Goal: Transaction & Acquisition: Purchase product/service

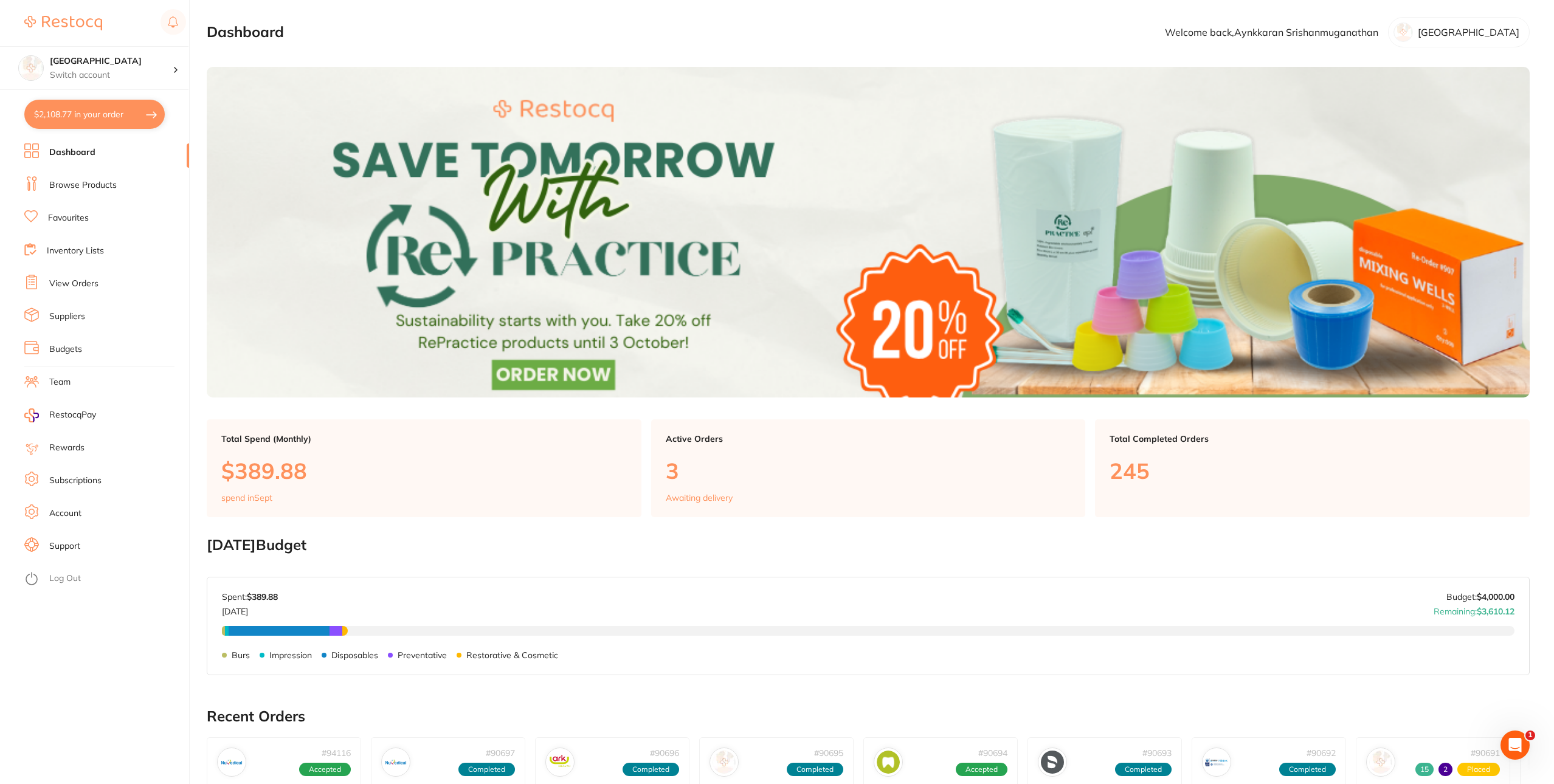
click at [101, 116] on button "$2,108.77 in your order" at bounding box center [95, 115] width 141 height 29
checkbox input "true"
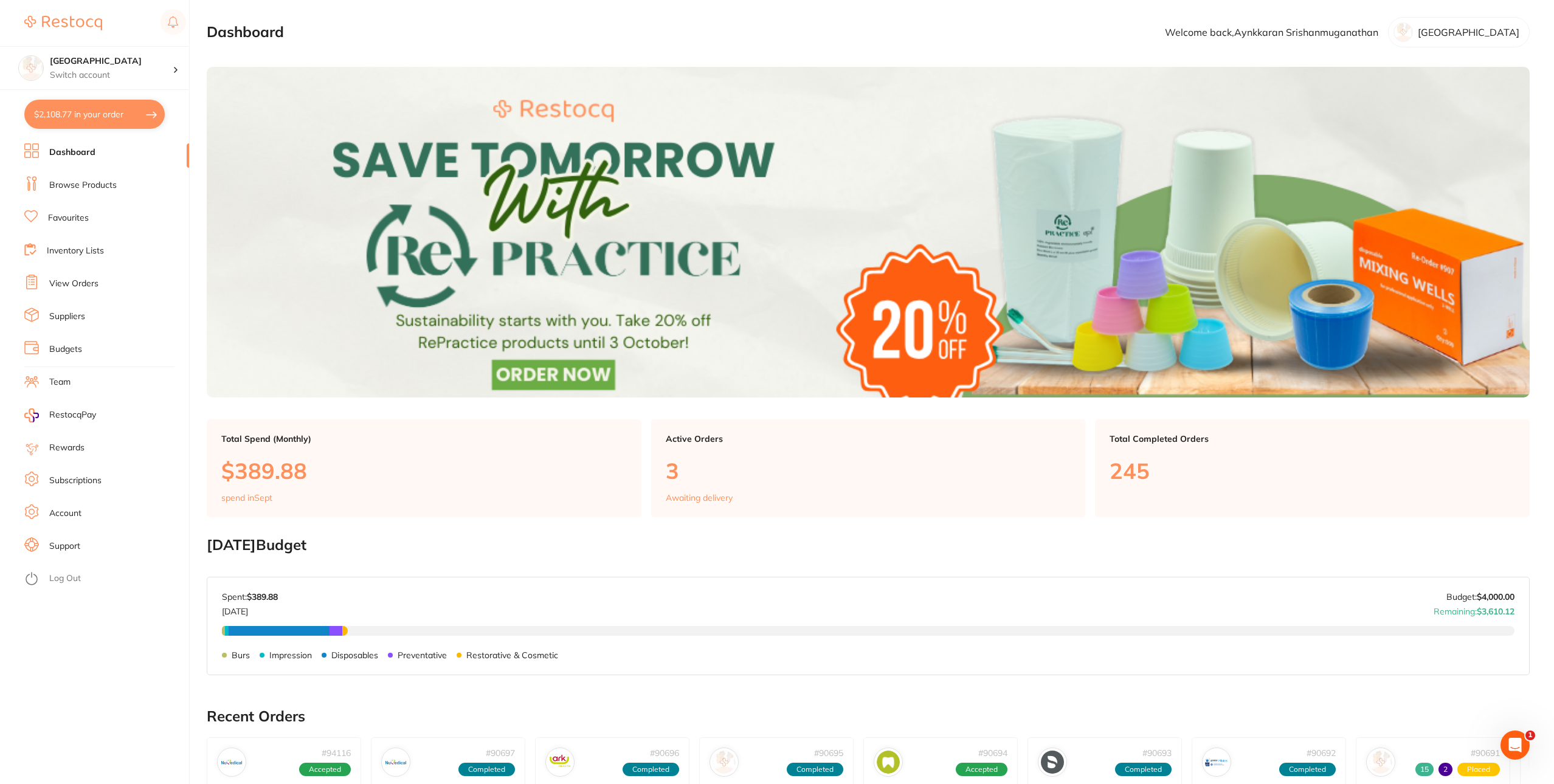
checkbox input "true"
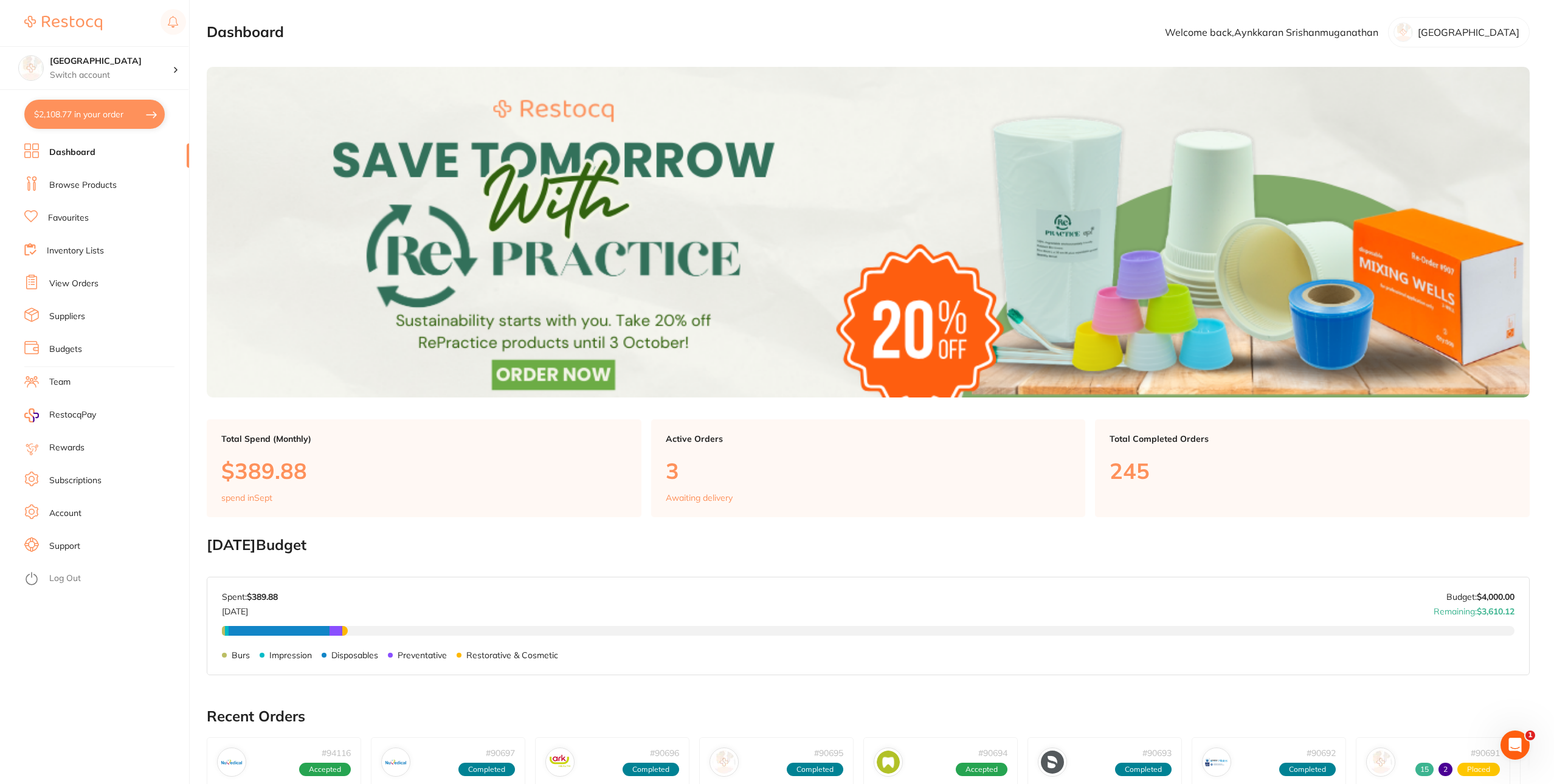
checkbox input "true"
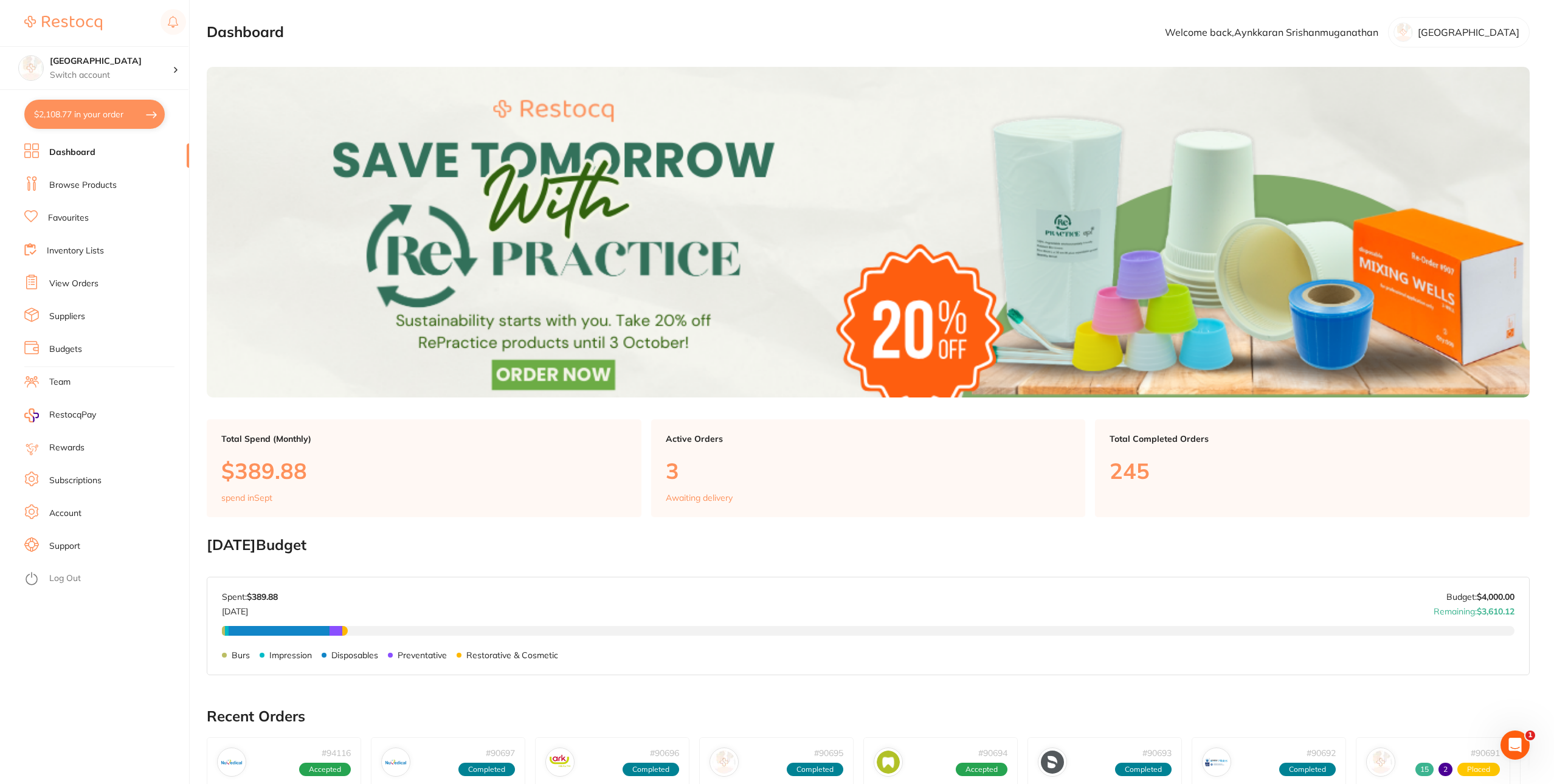
checkbox input "true"
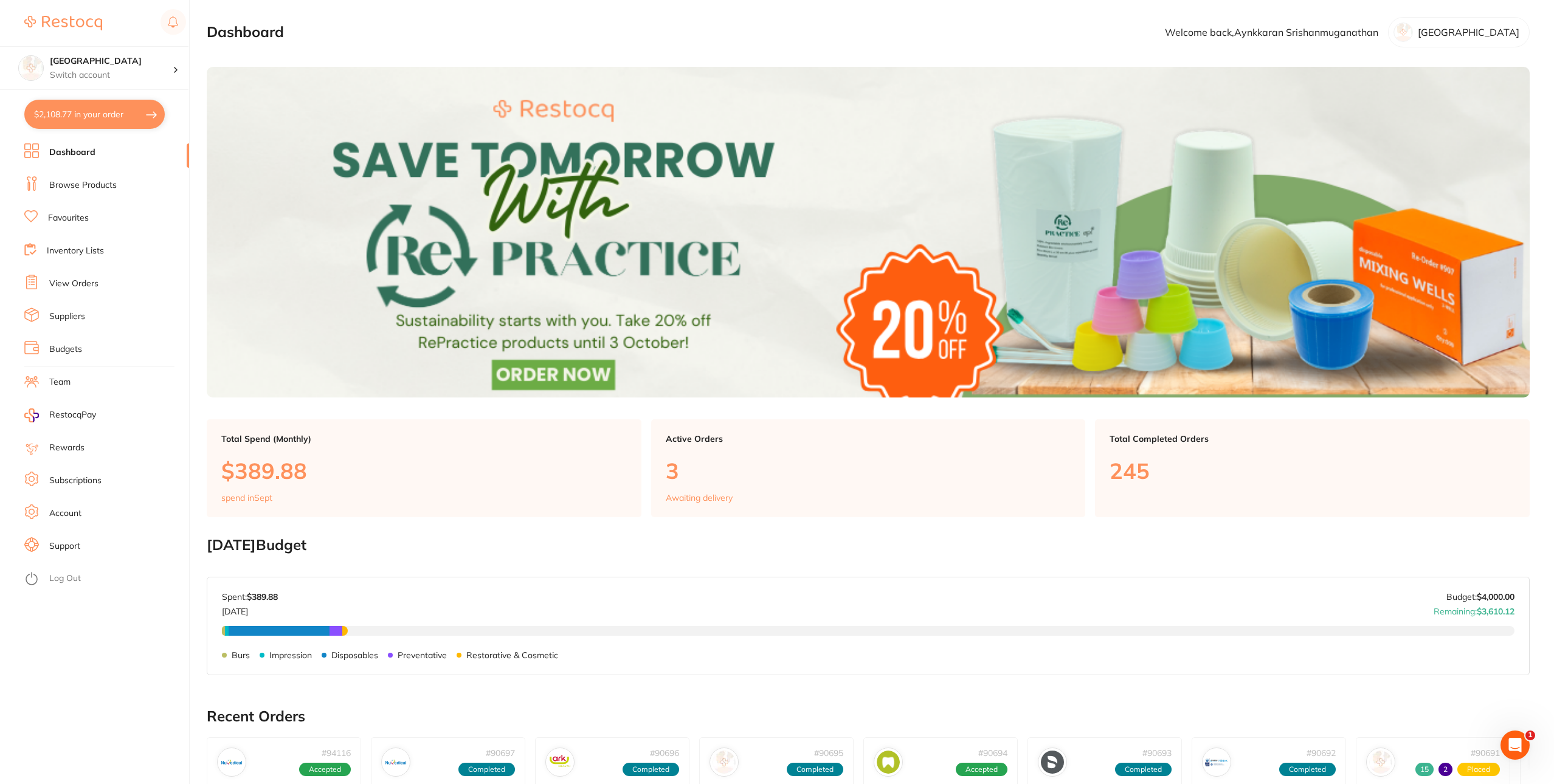
checkbox input "true"
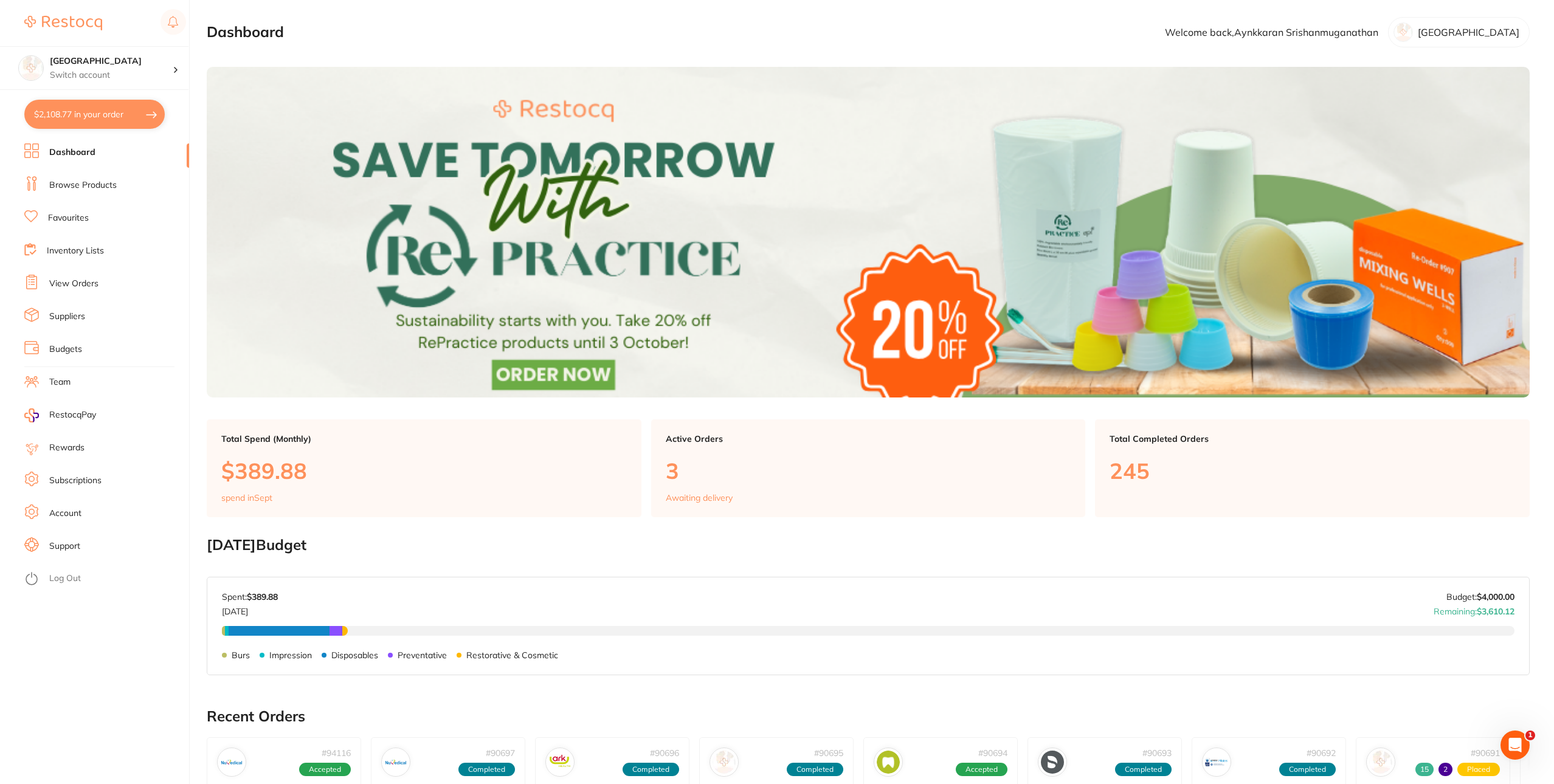
checkbox input "true"
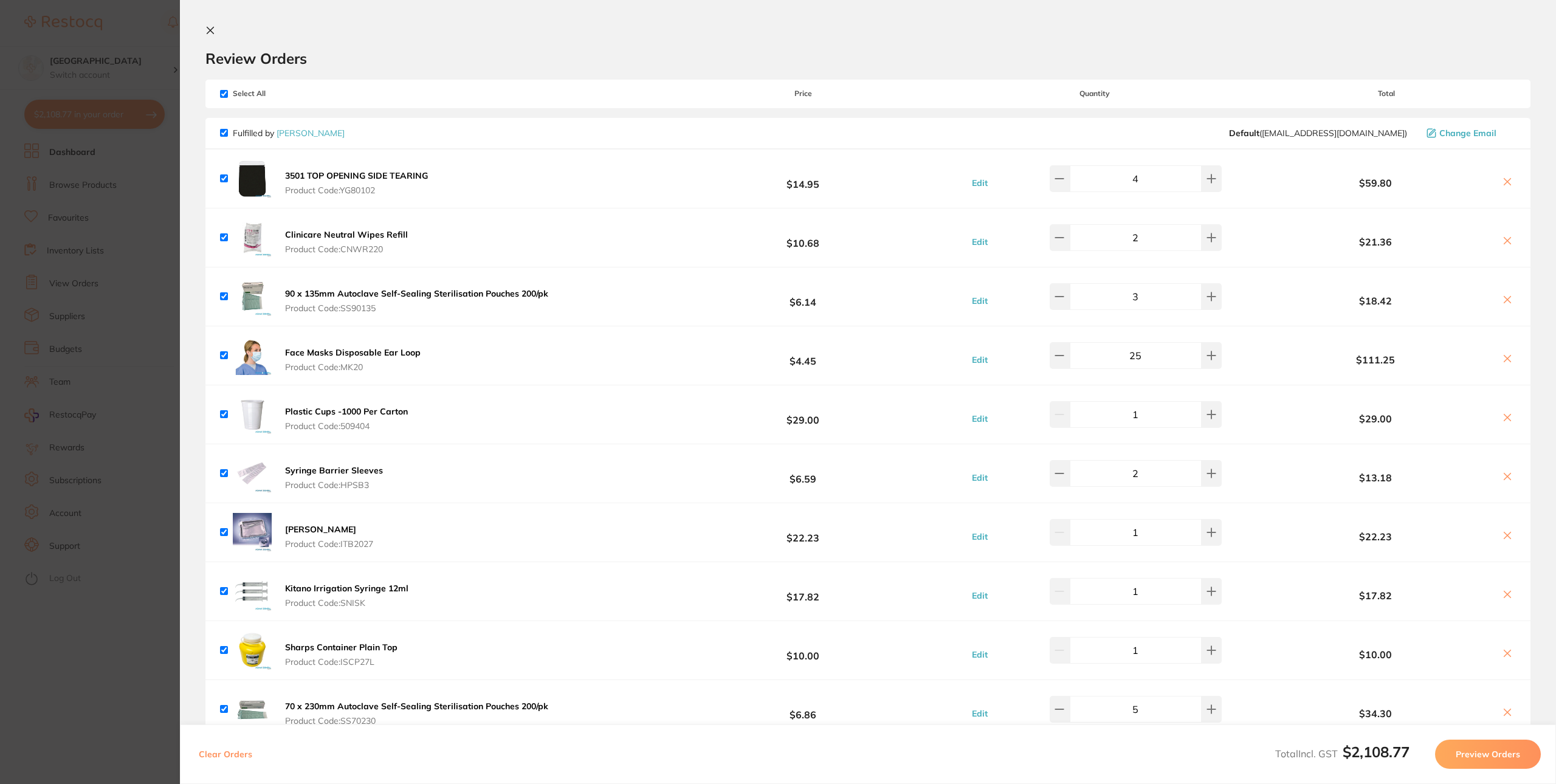
click at [224, 88] on div "Select All Price Quantity Total" at bounding box center [868, 94] width 1325 height 28
click at [222, 94] on input "checkbox" at bounding box center [224, 94] width 8 height 8
checkbox input "false"
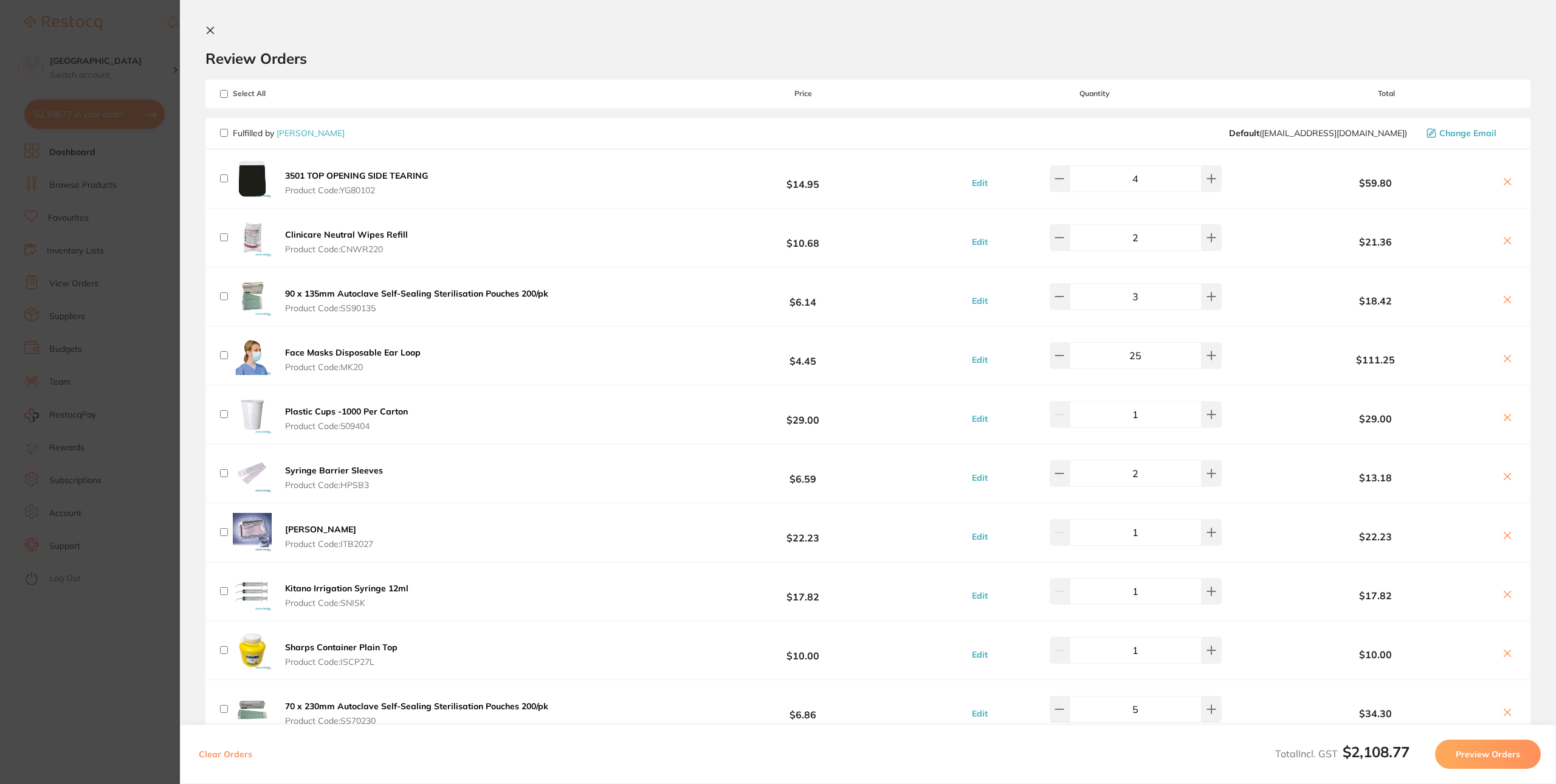
checkbox input "false"
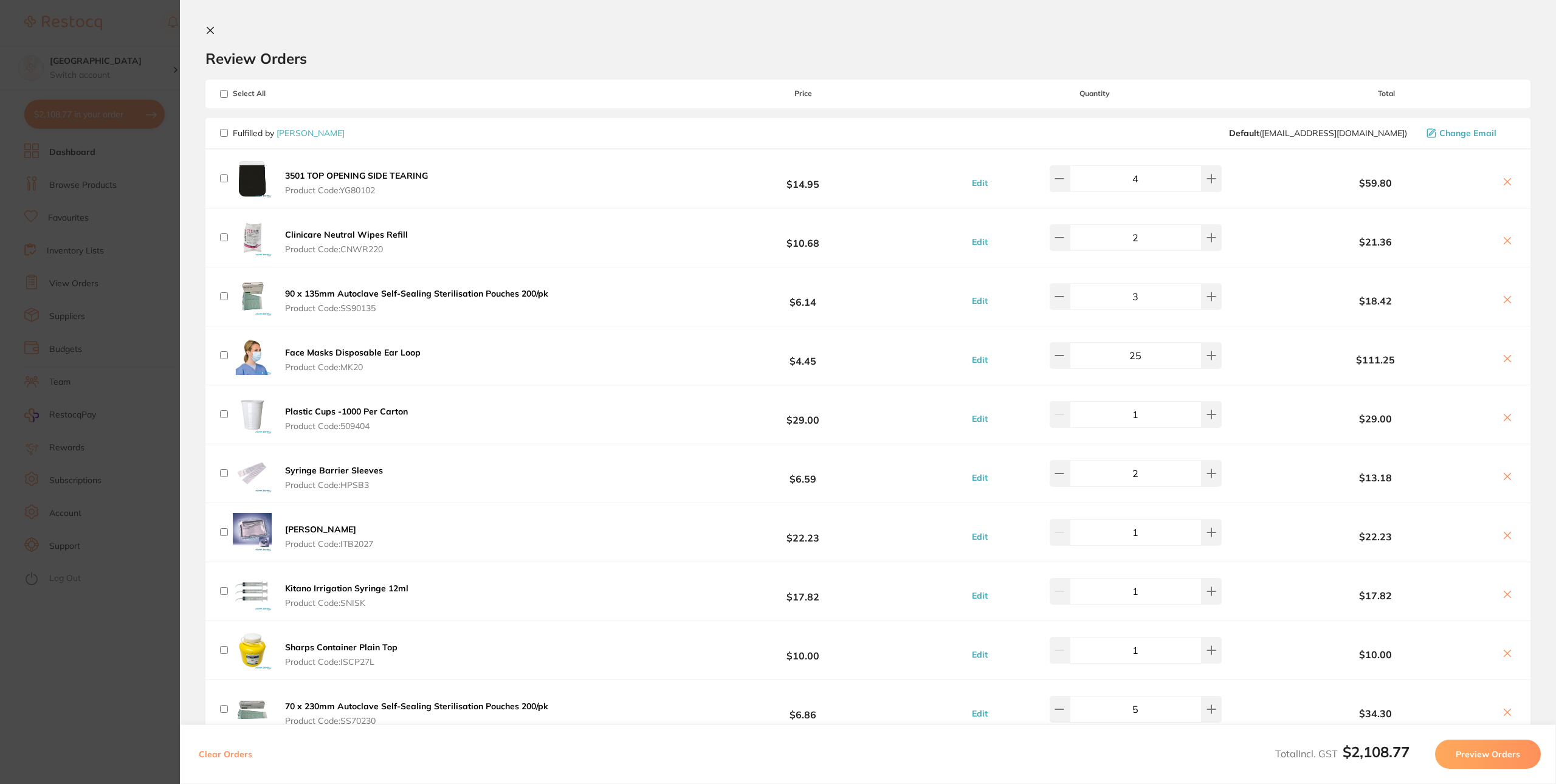
checkbox input "false"
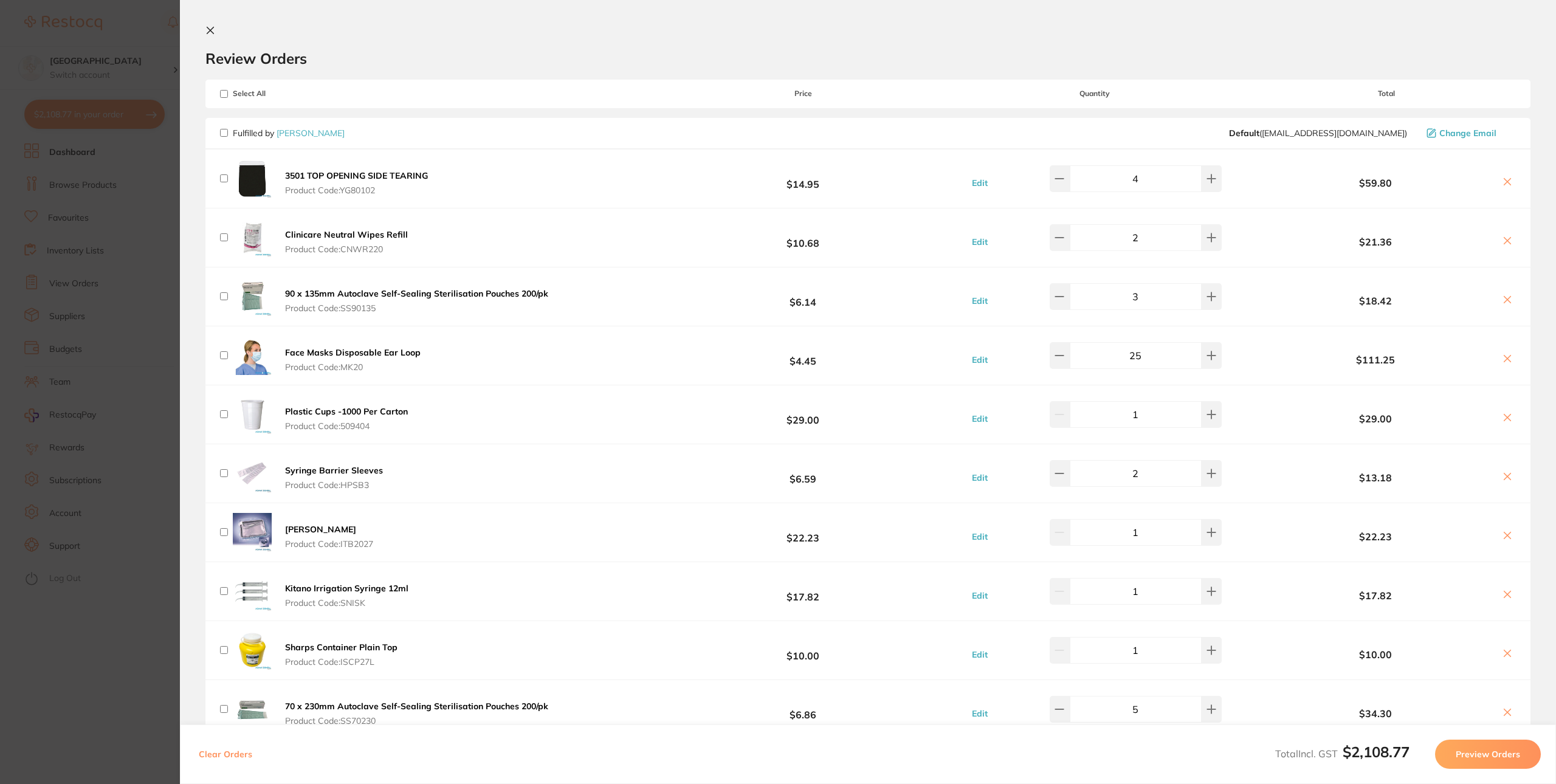
checkbox input "false"
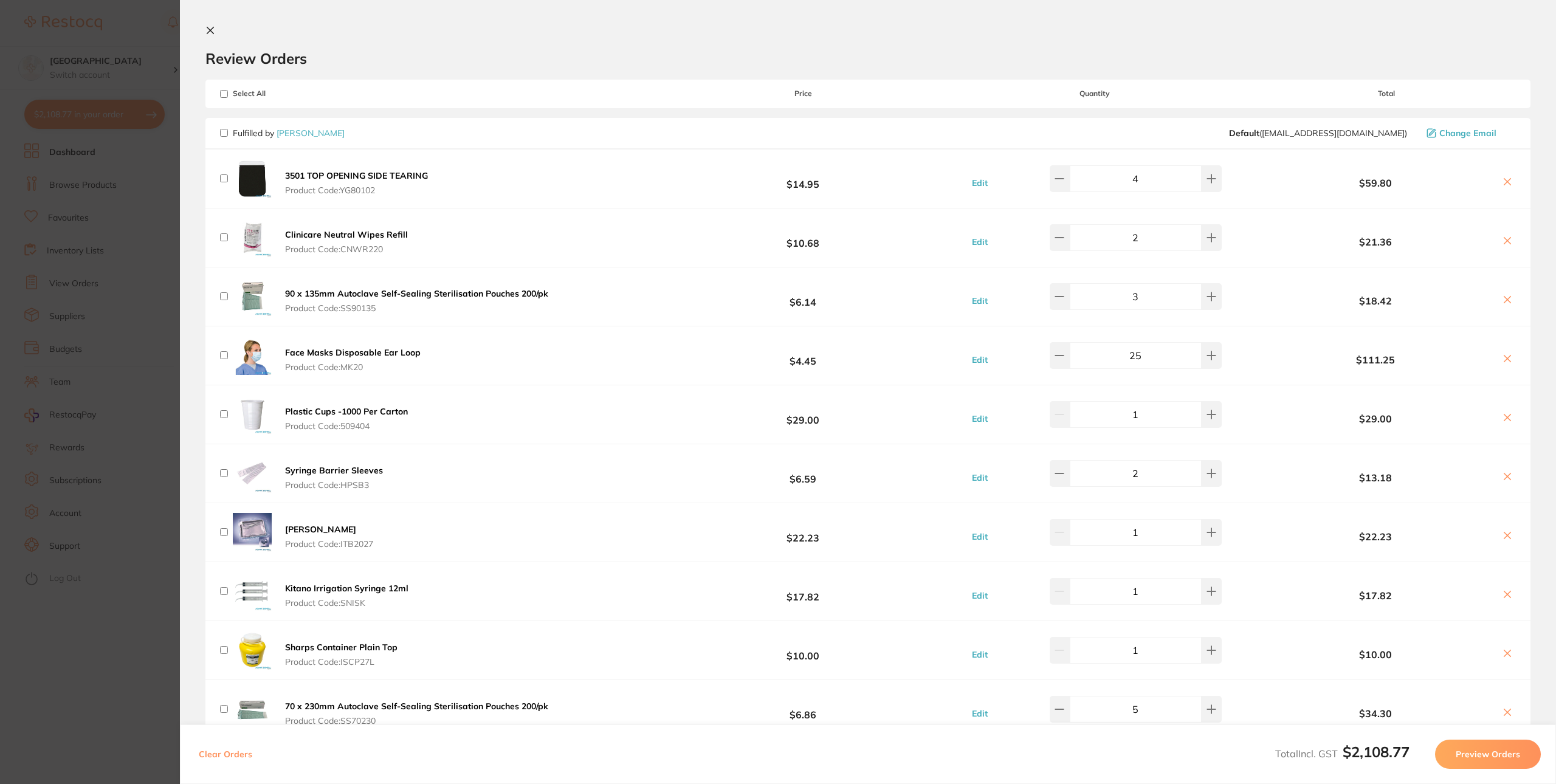
checkbox input "false"
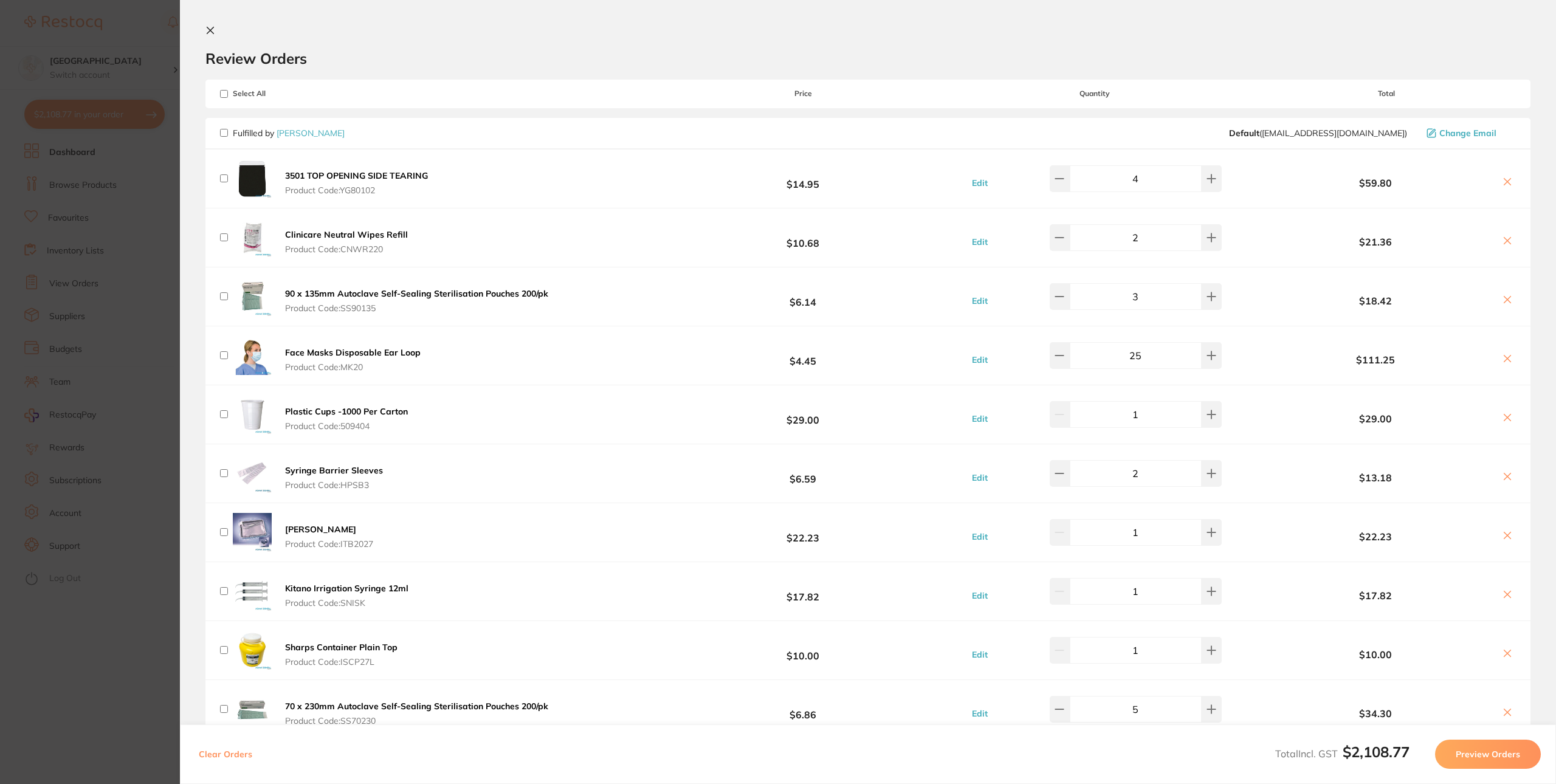
checkbox input "false"
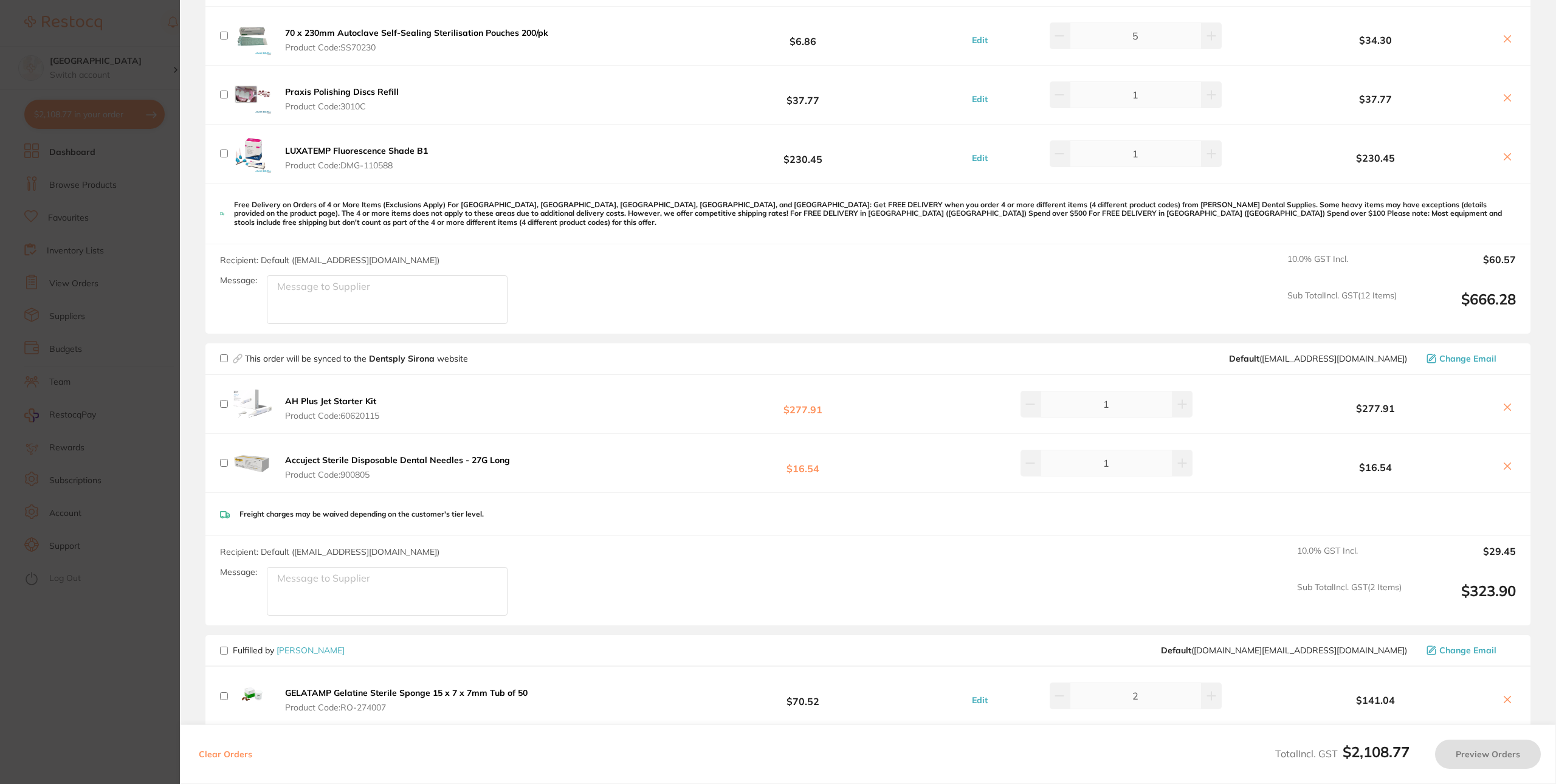
scroll to position [733, 0]
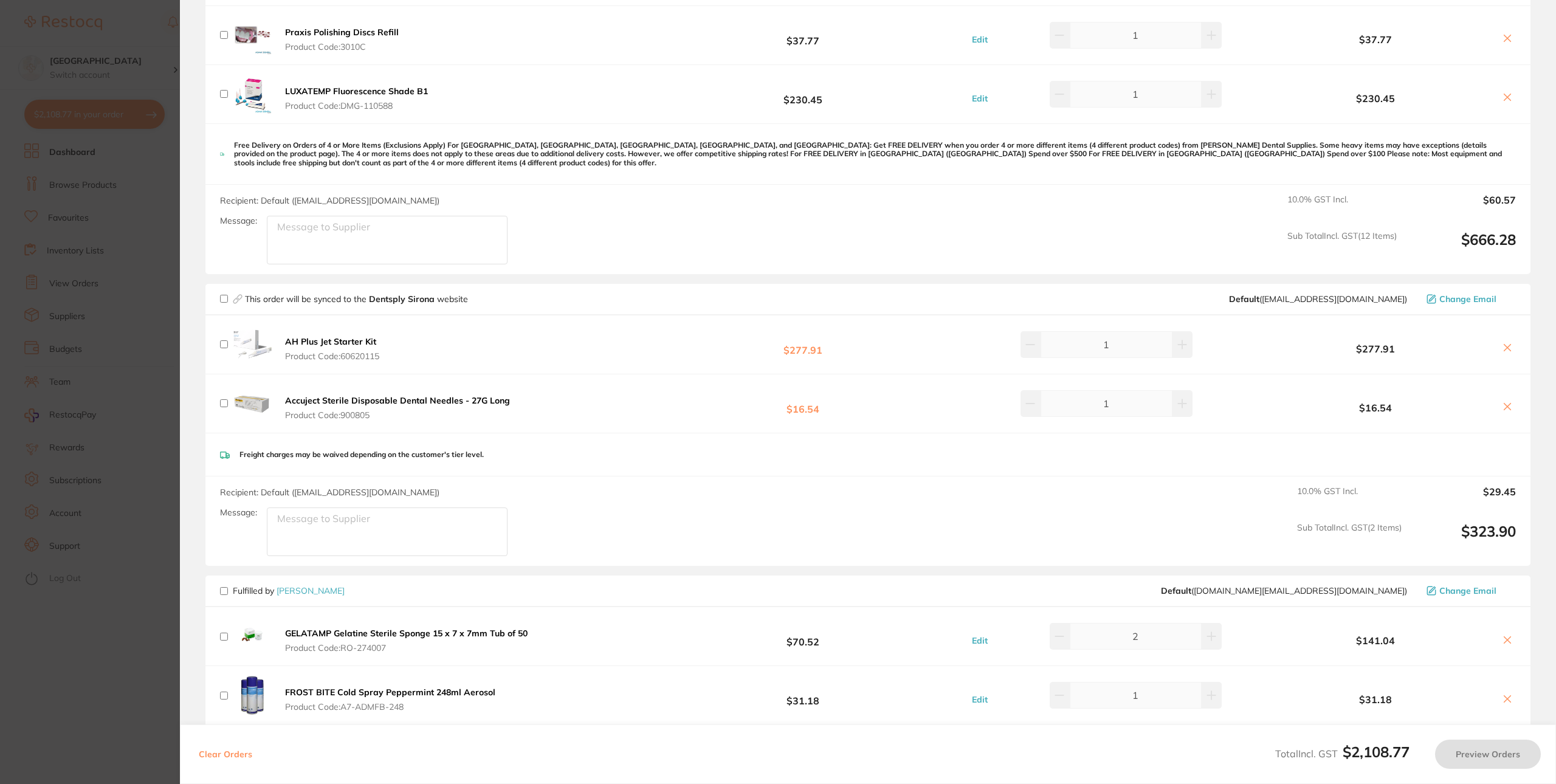
click at [222, 300] on input "checkbox" at bounding box center [224, 299] width 8 height 8
checkbox input "true"
click at [1474, 746] on button "Preview Orders" at bounding box center [1488, 755] width 106 height 29
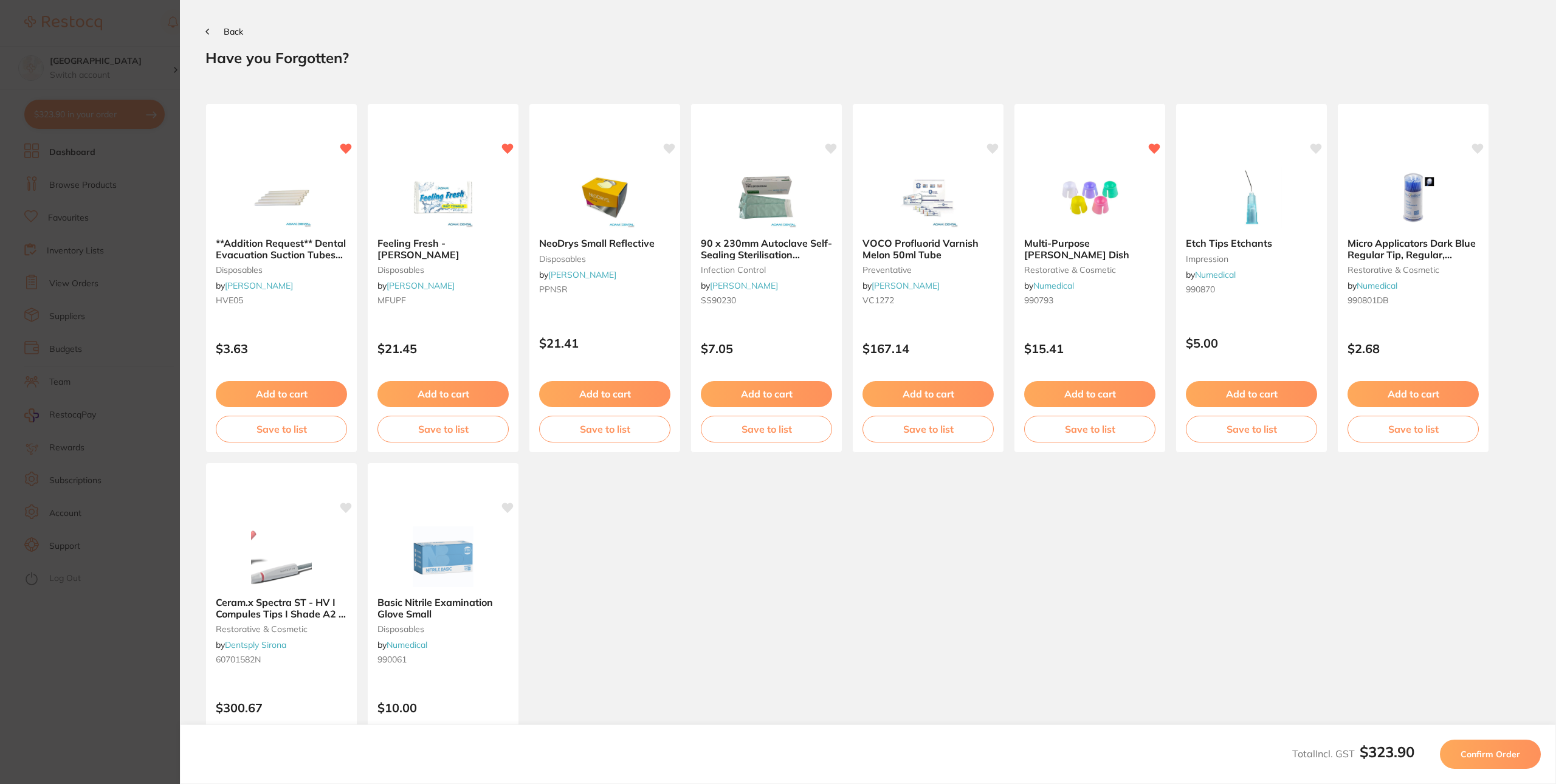
scroll to position [0, 0]
click at [1498, 755] on span "Confirm Order" at bounding box center [1490, 754] width 60 height 11
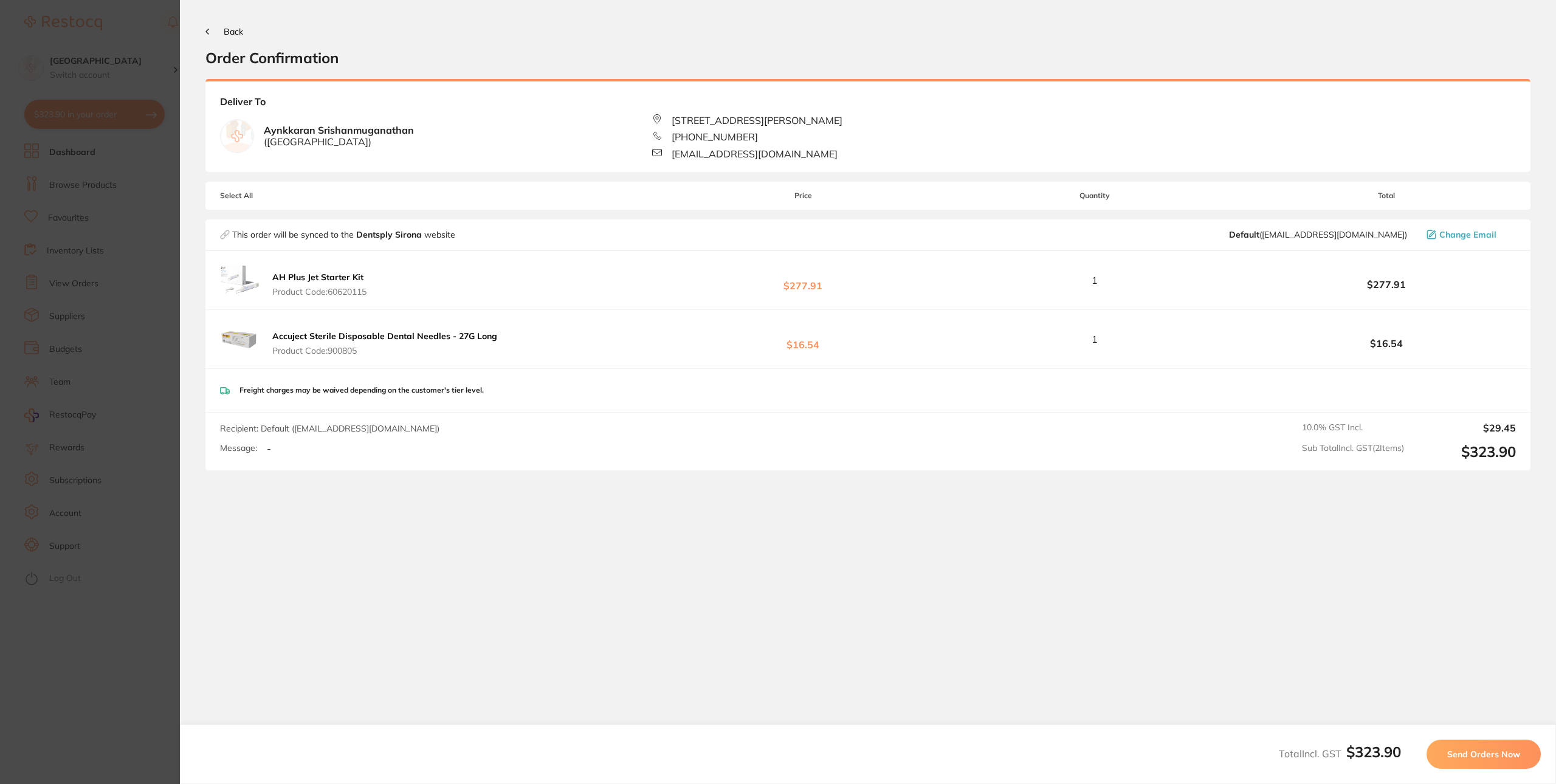
click at [1470, 759] on span "Send Orders Now" at bounding box center [1484, 754] width 73 height 11
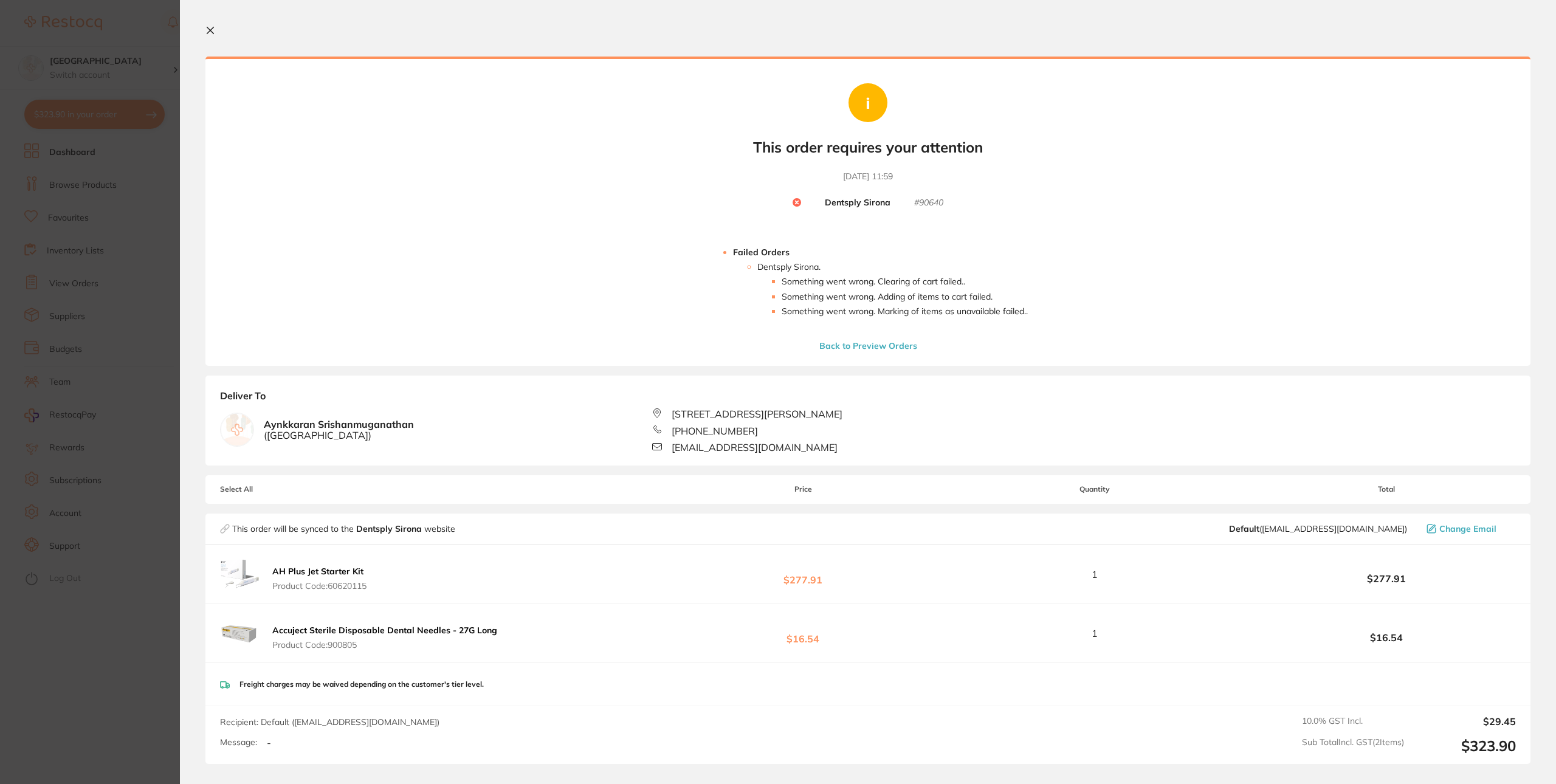
click at [210, 29] on icon at bounding box center [210, 31] width 7 height 7
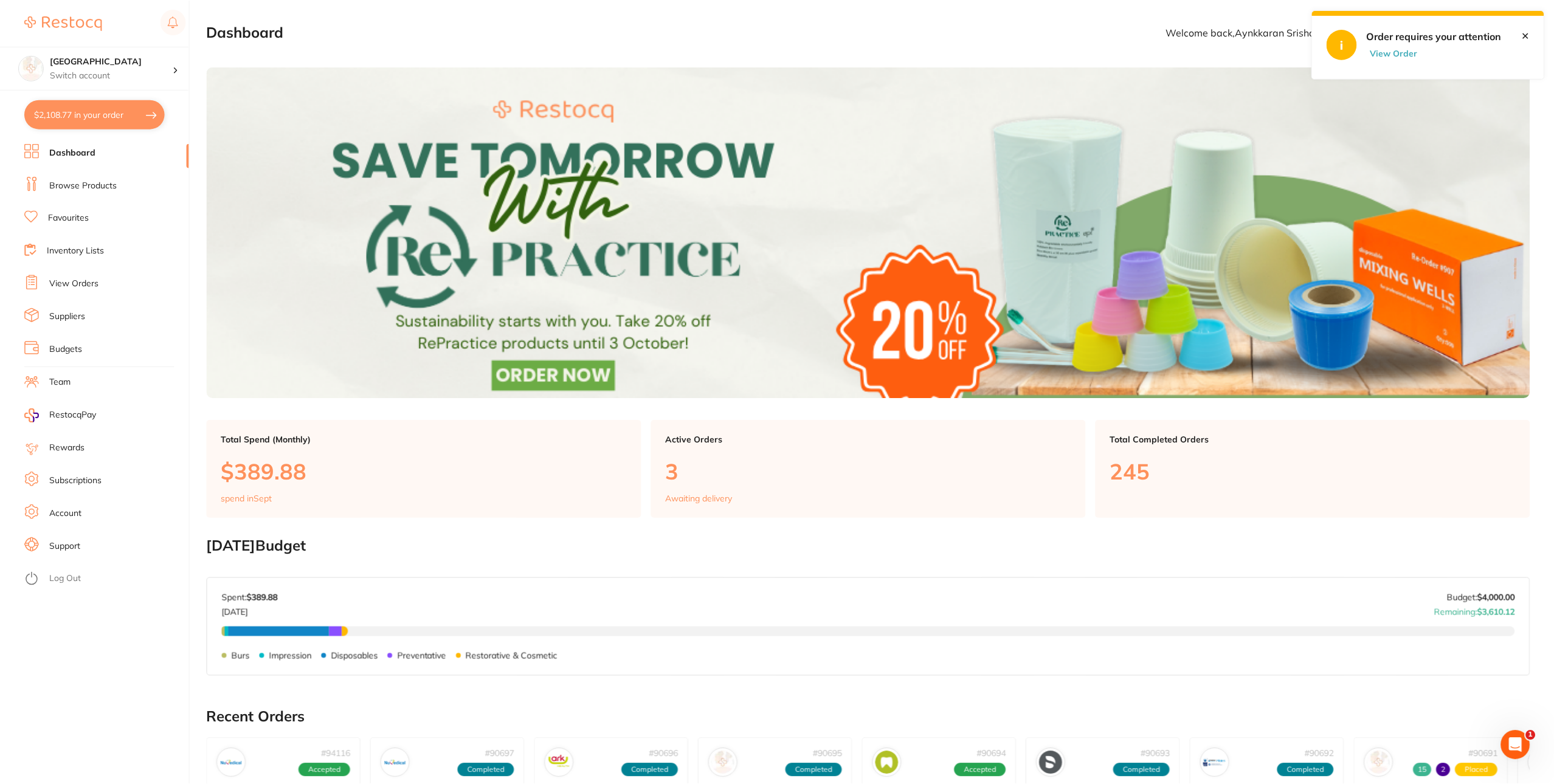
scroll to position [1, 0]
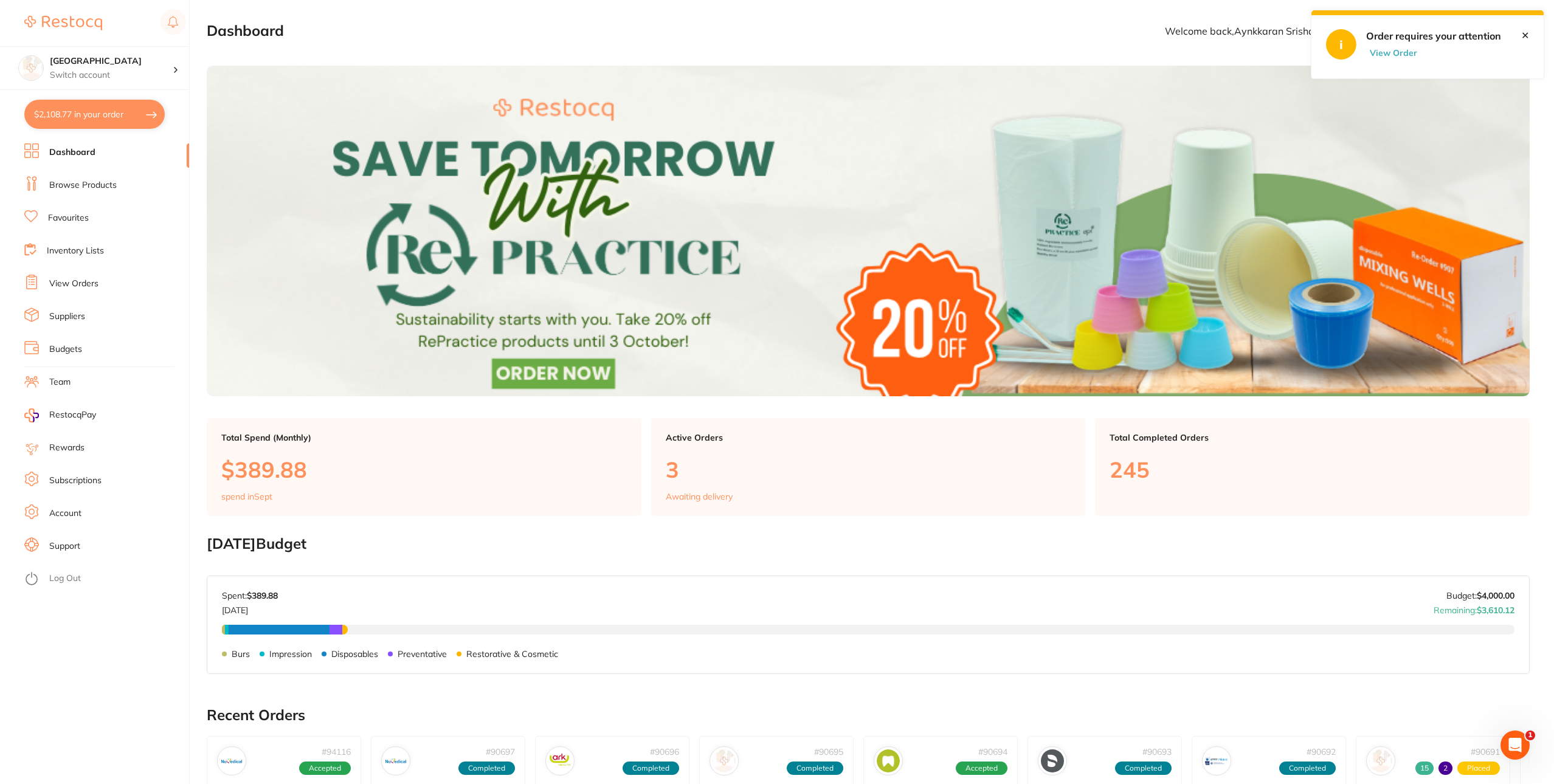
click at [86, 115] on button "$2,108.77 in your order" at bounding box center [95, 115] width 141 height 29
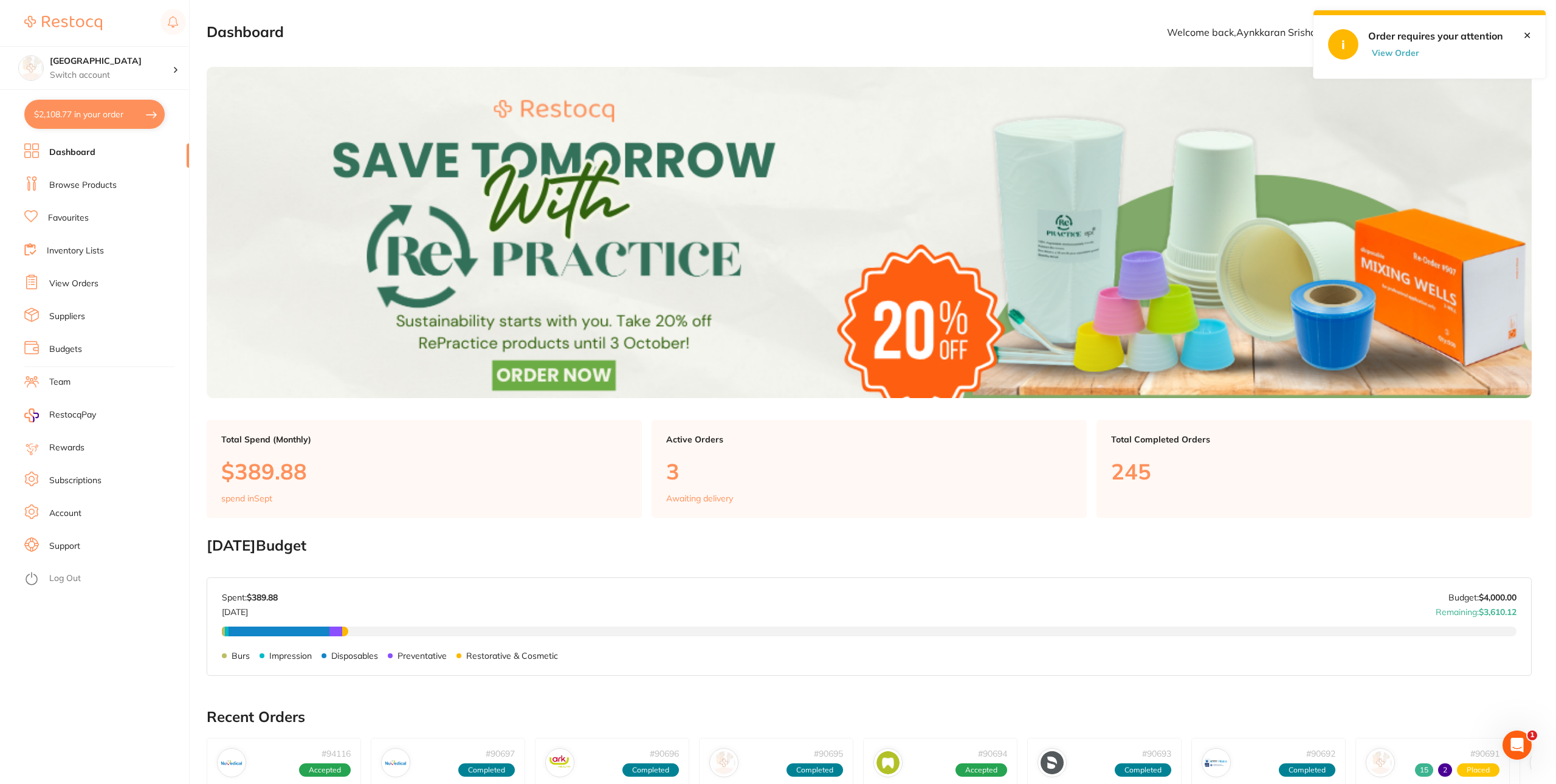
checkbox input "true"
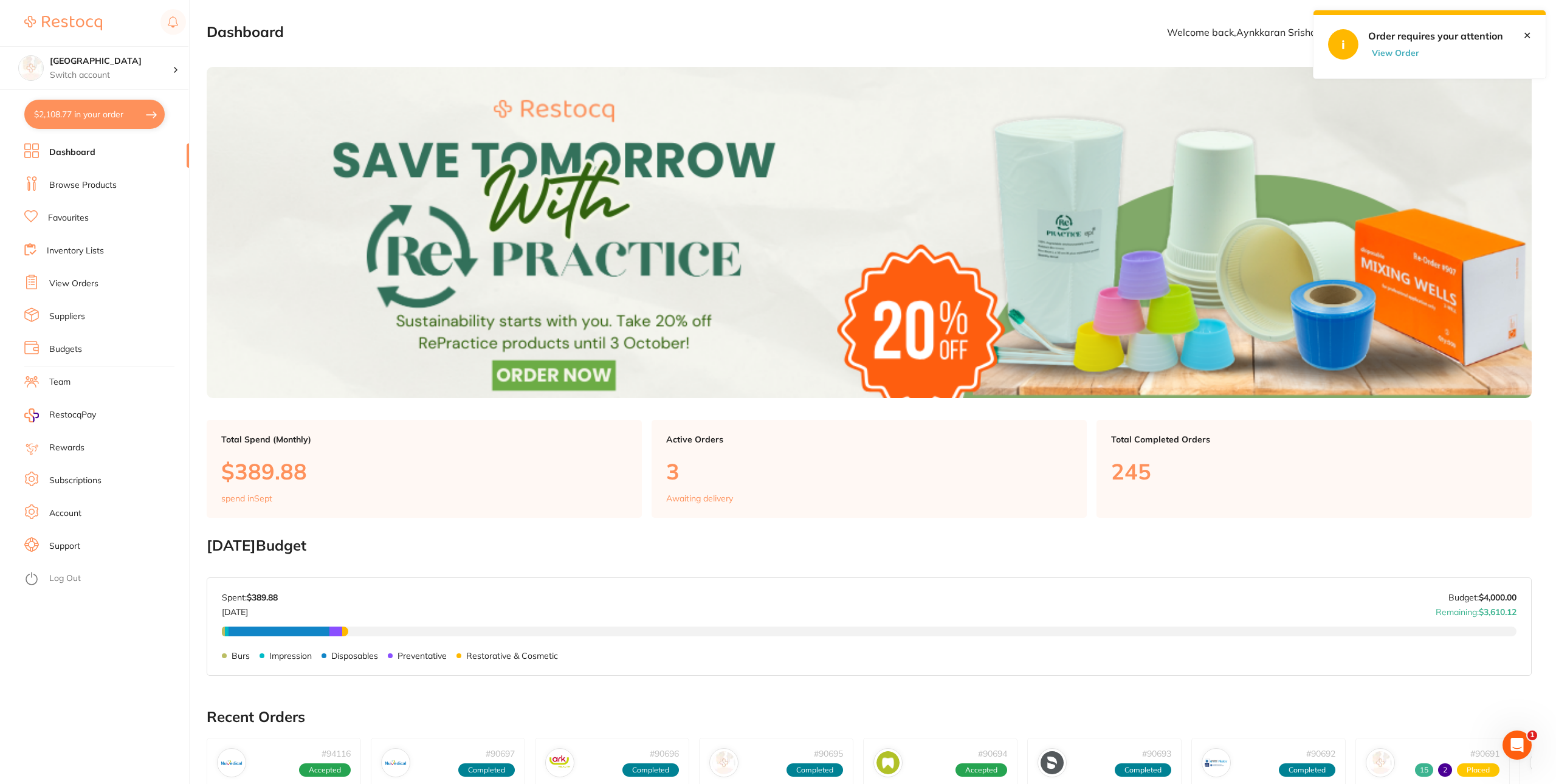
checkbox input "true"
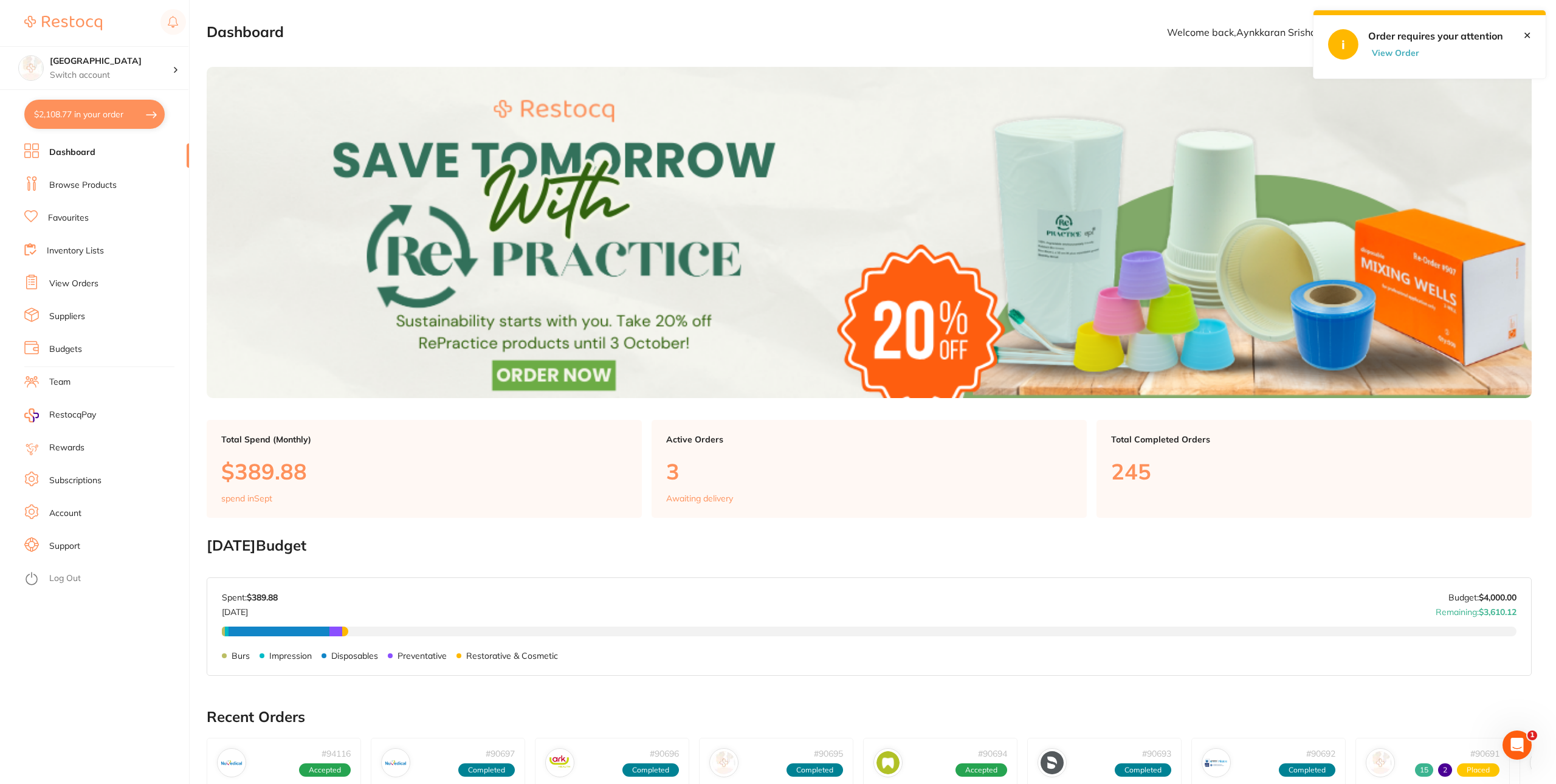
checkbox input "true"
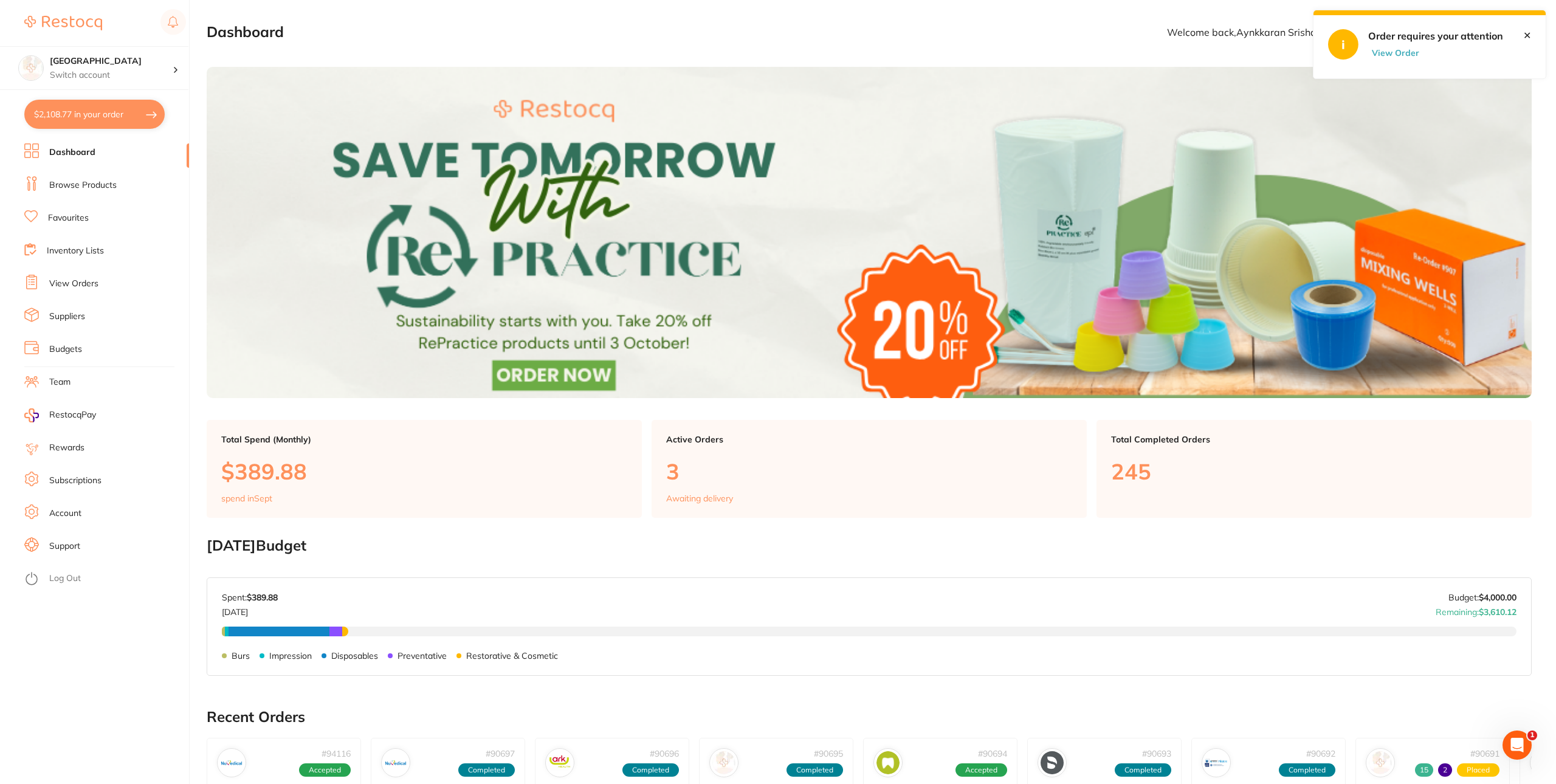
checkbox input "true"
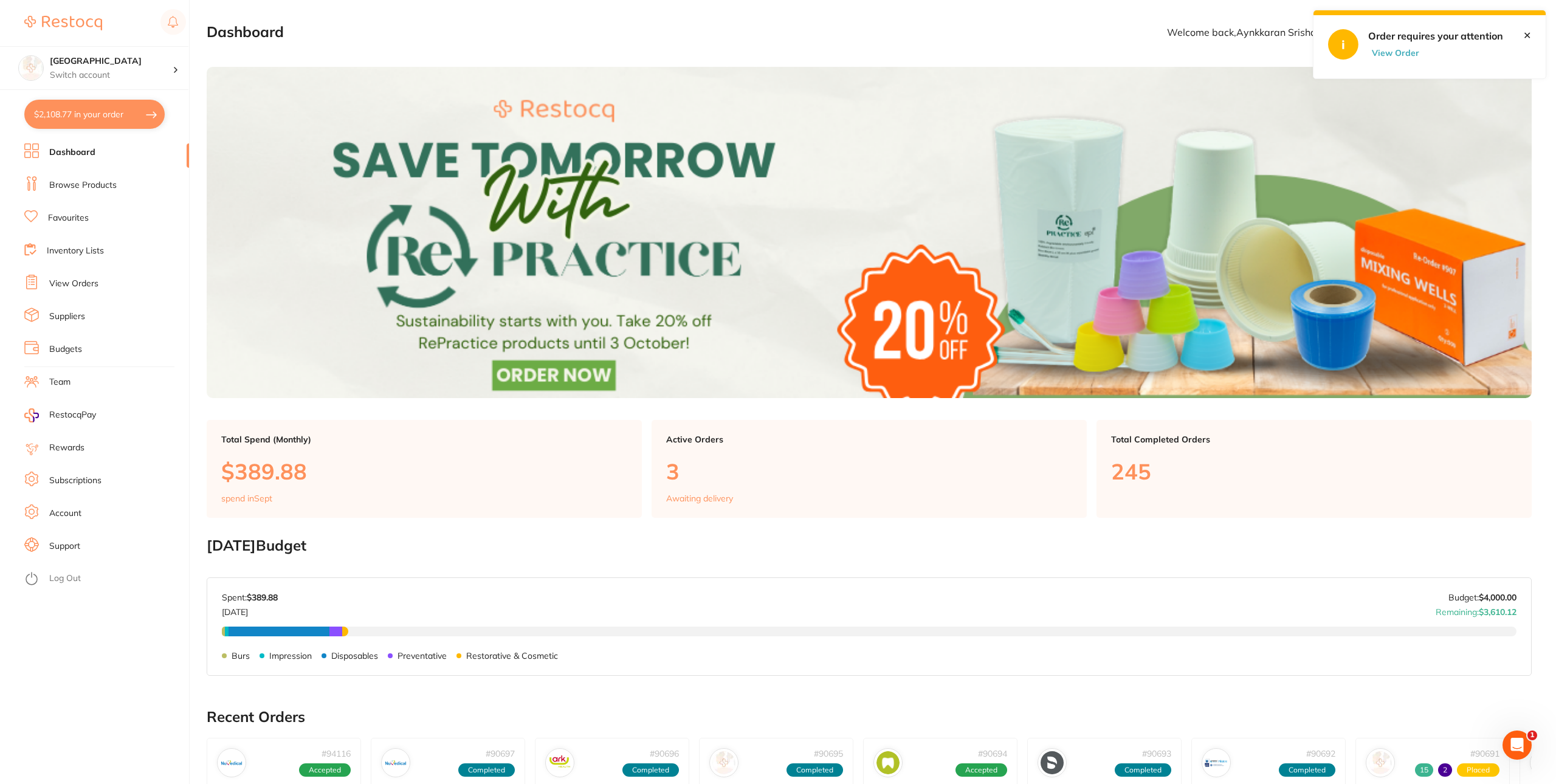
checkbox input "true"
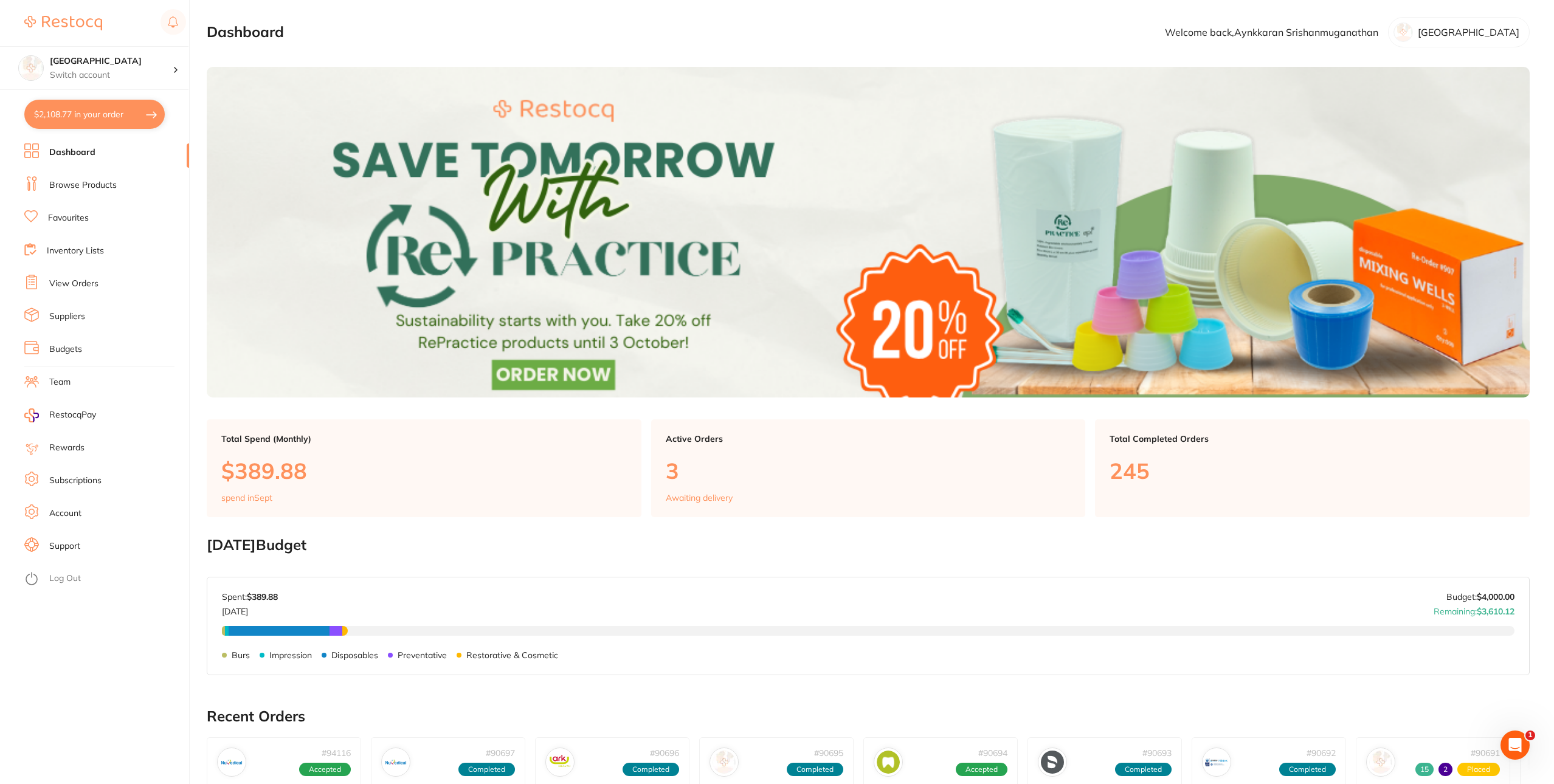
click at [107, 115] on button "$2,108.77 in your order" at bounding box center [95, 115] width 141 height 29
checkbox input "true"
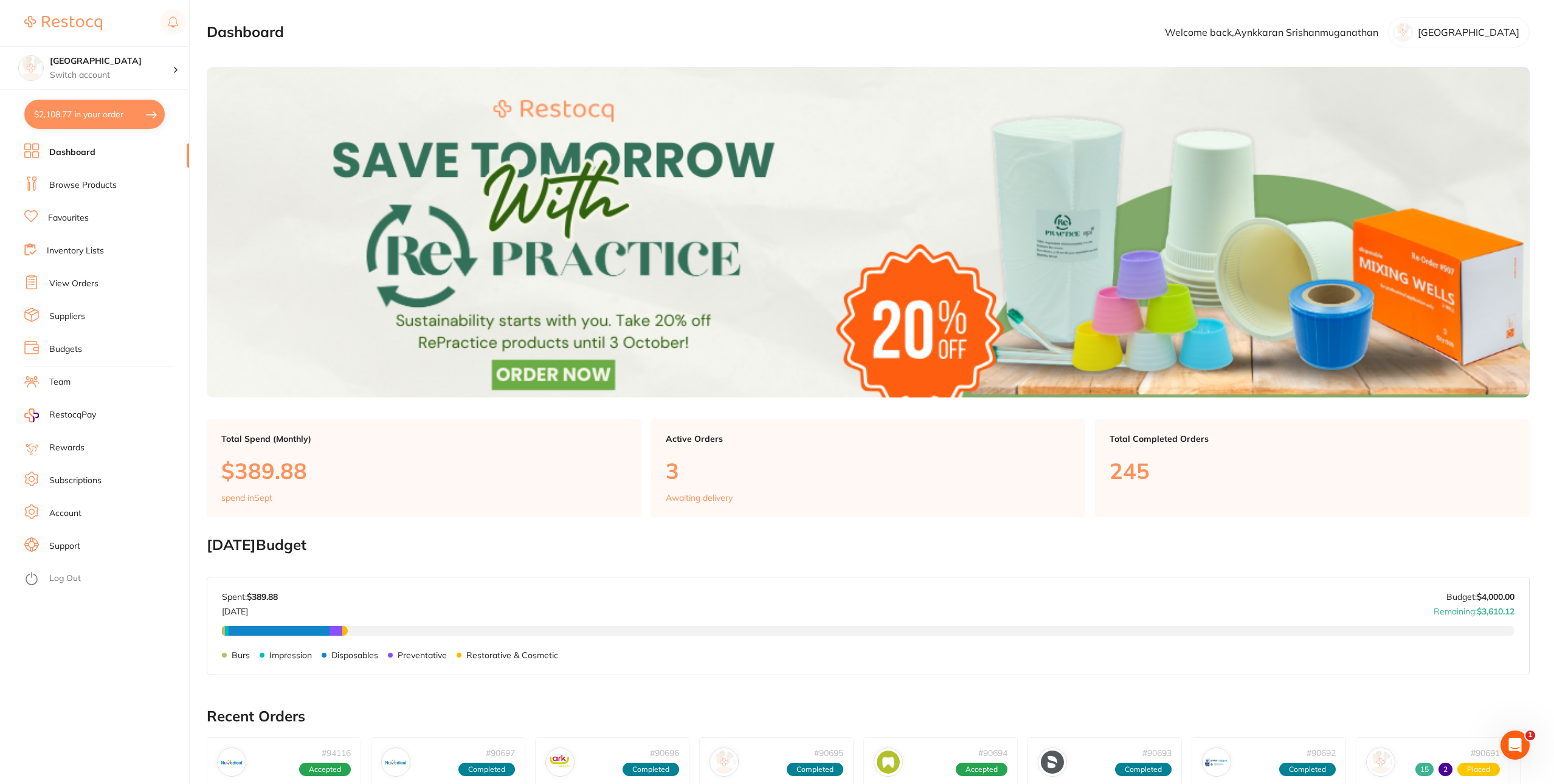
checkbox input "true"
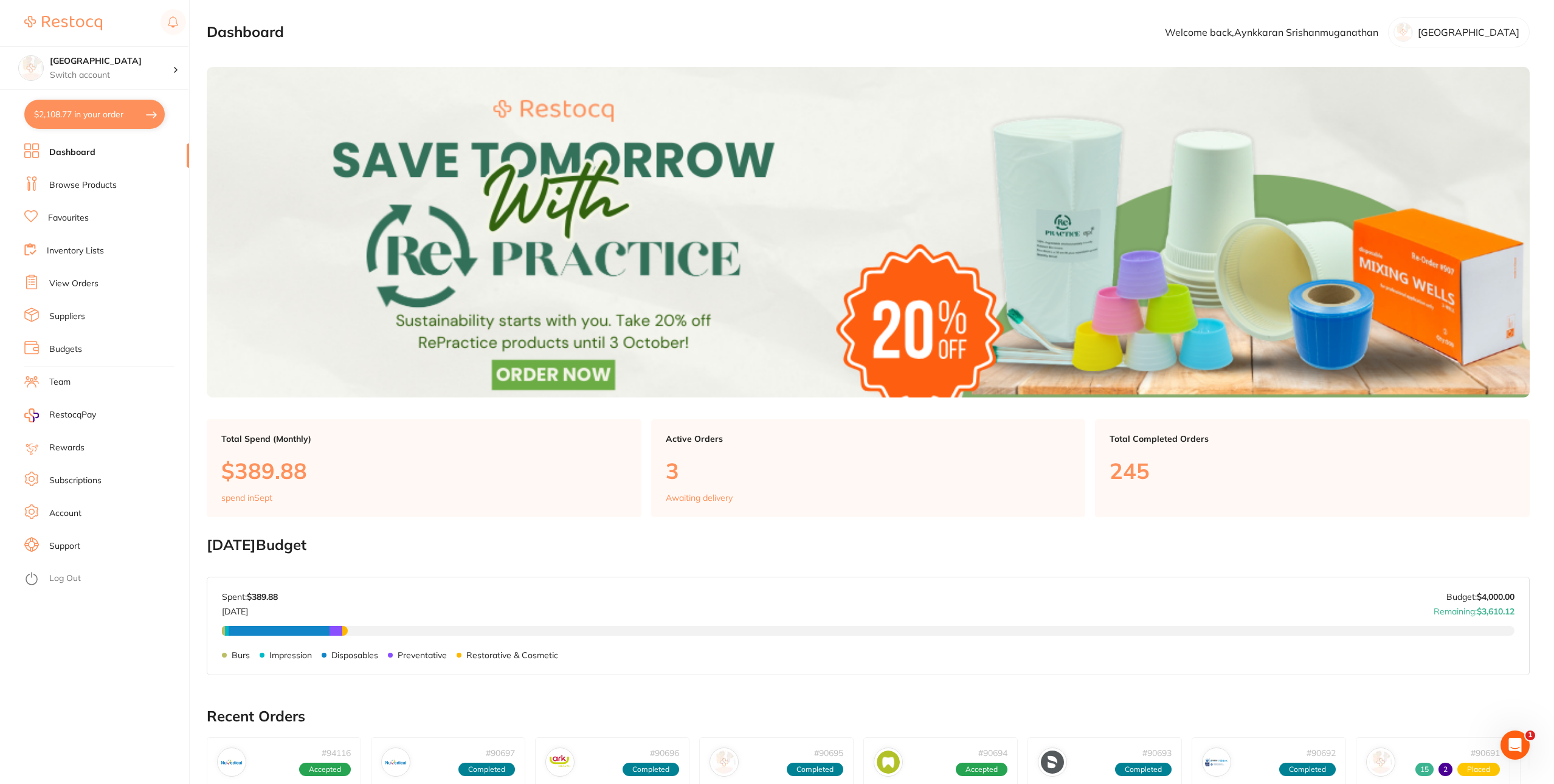
checkbox input "true"
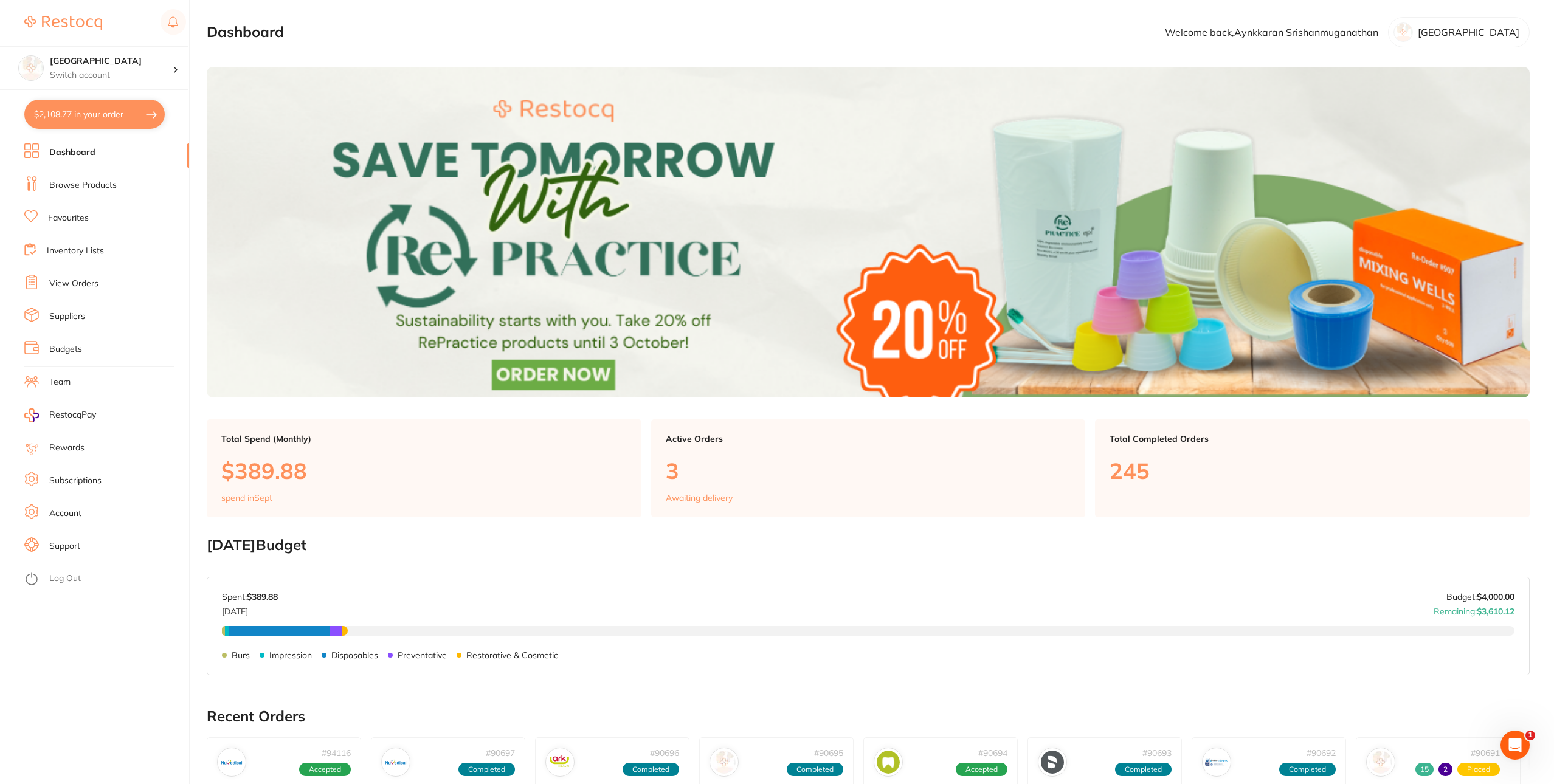
checkbox input "true"
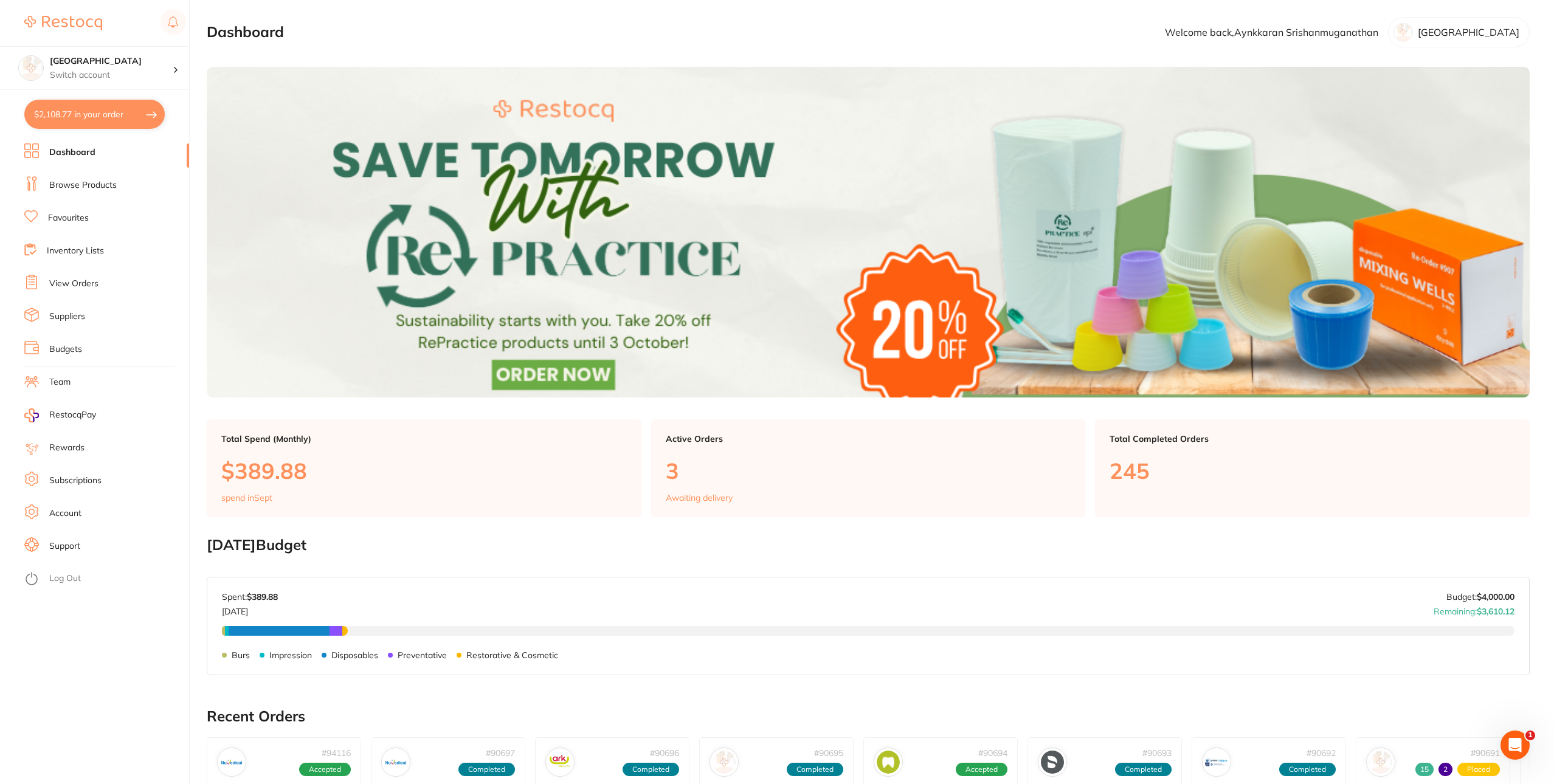
checkbox input "true"
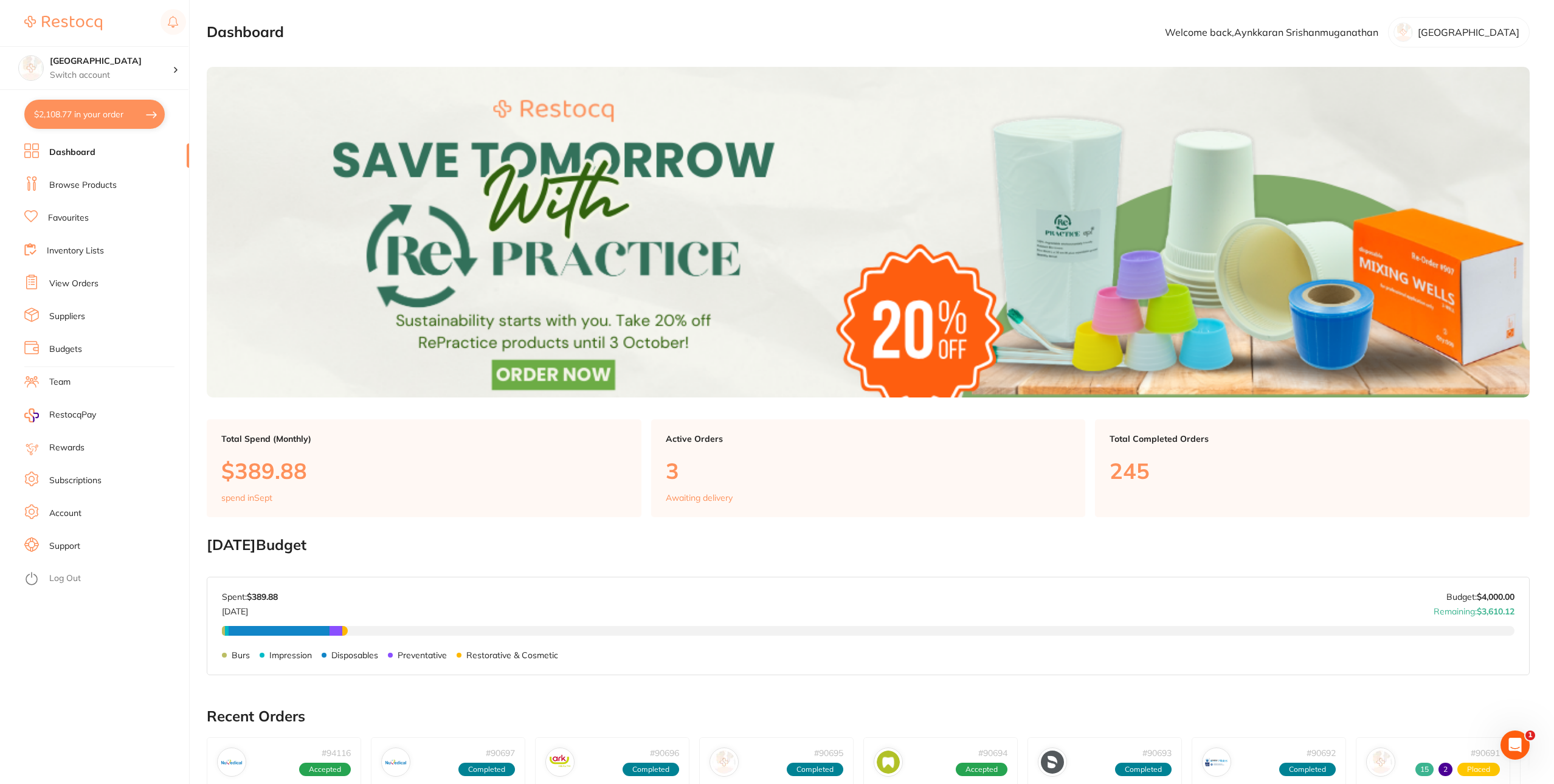
checkbox input "true"
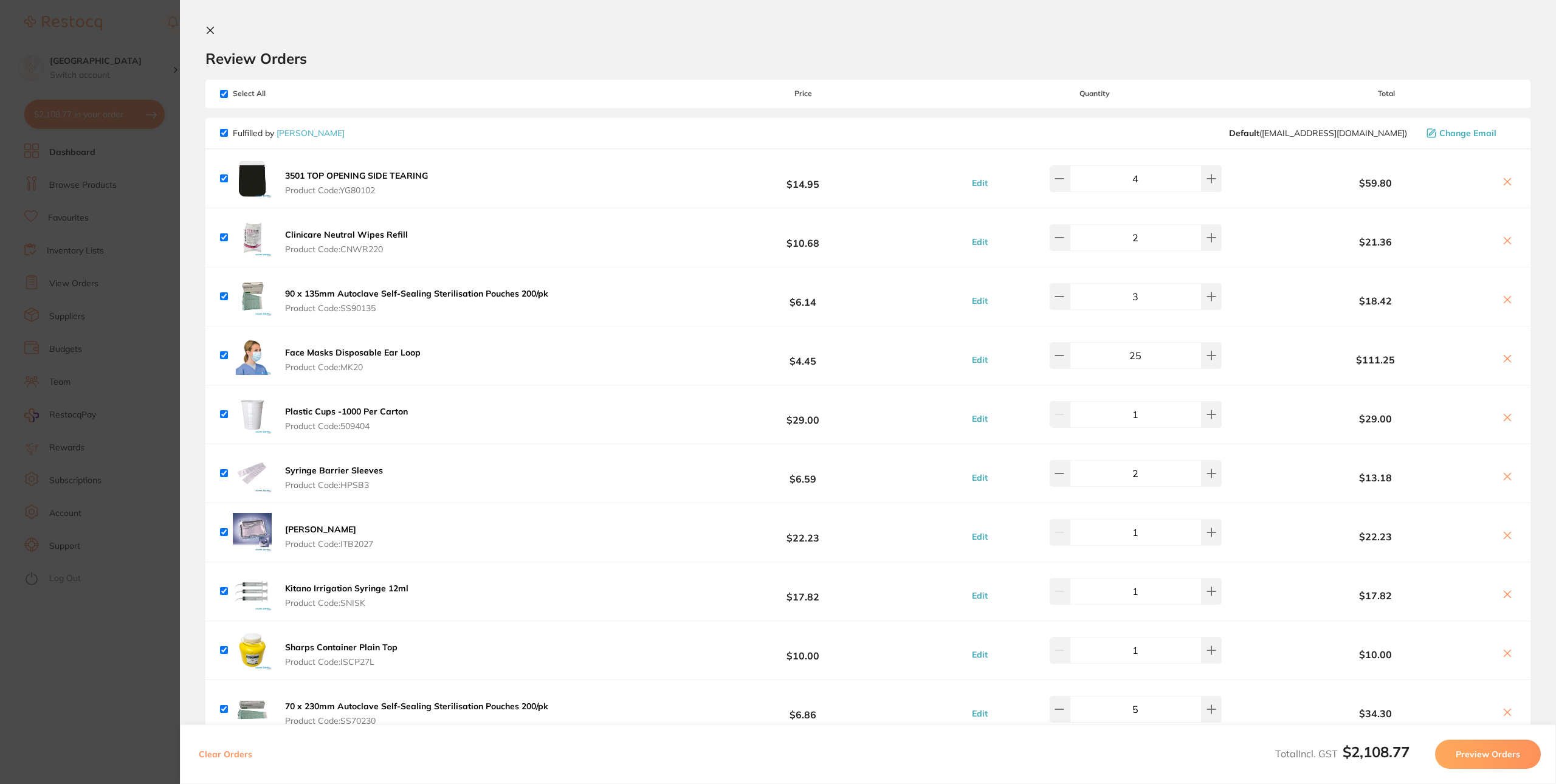
click at [224, 91] on input "checkbox" at bounding box center [224, 94] width 8 height 8
checkbox input "false"
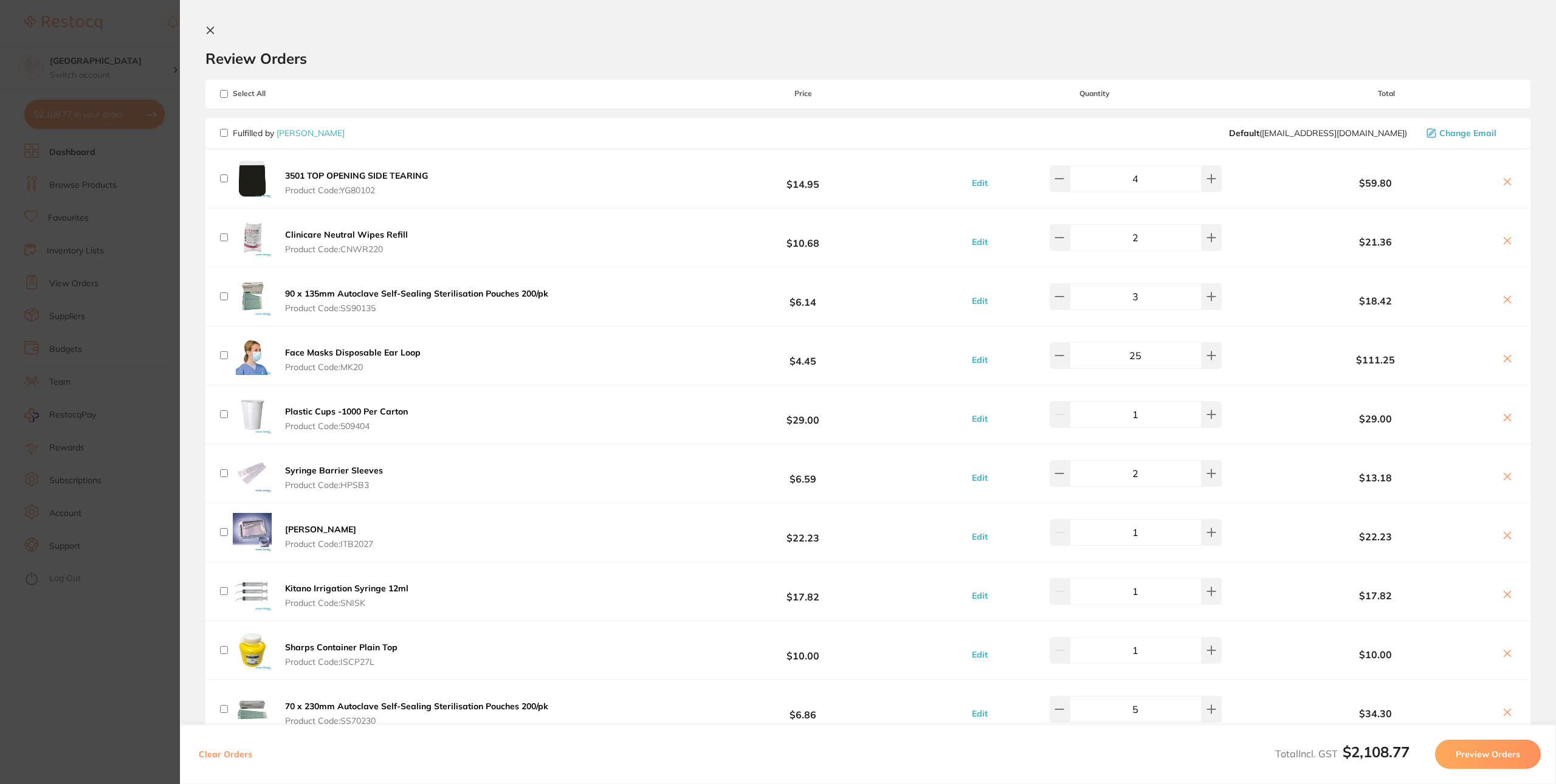
checkbox input "false"
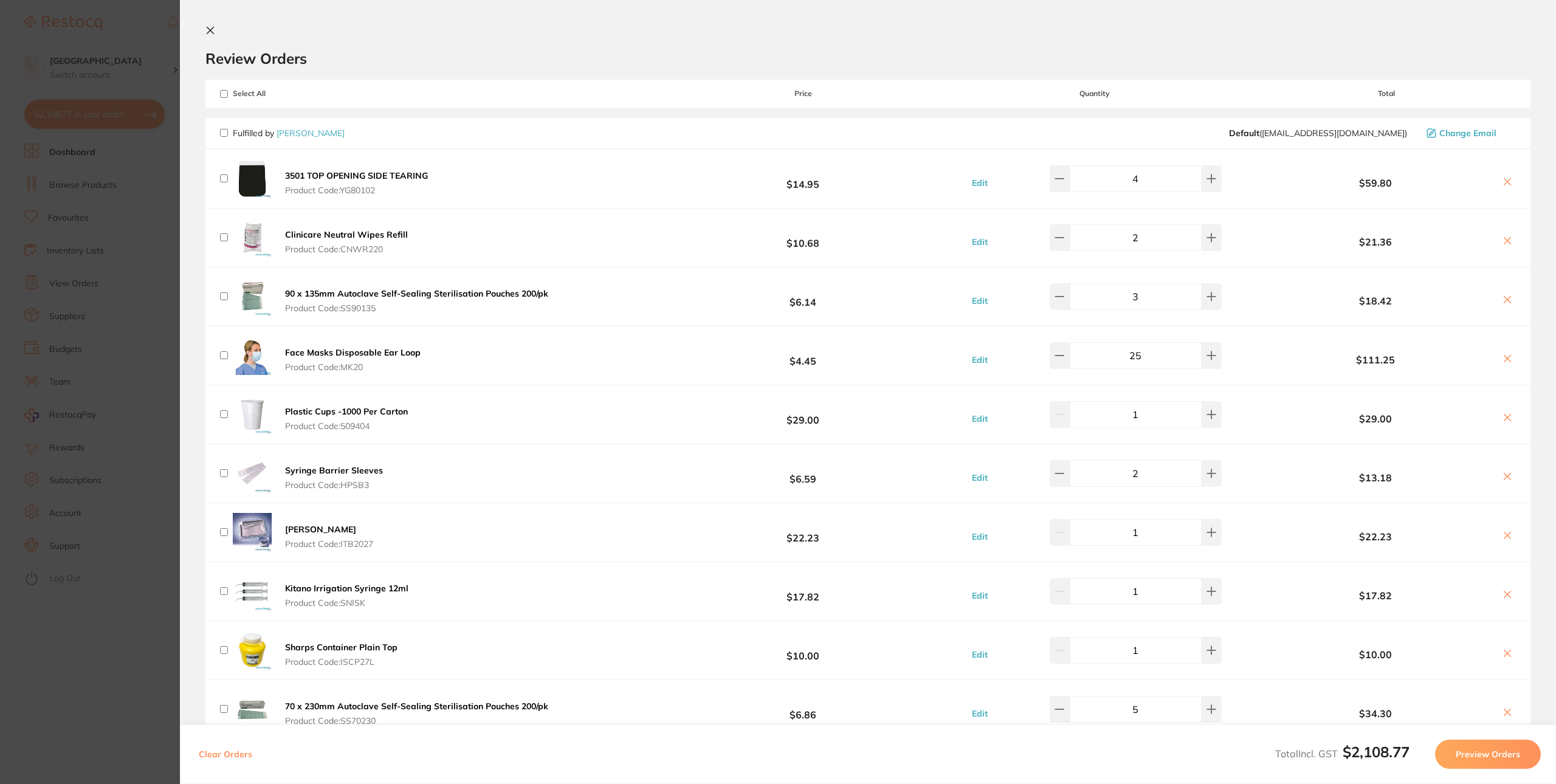
checkbox input "false"
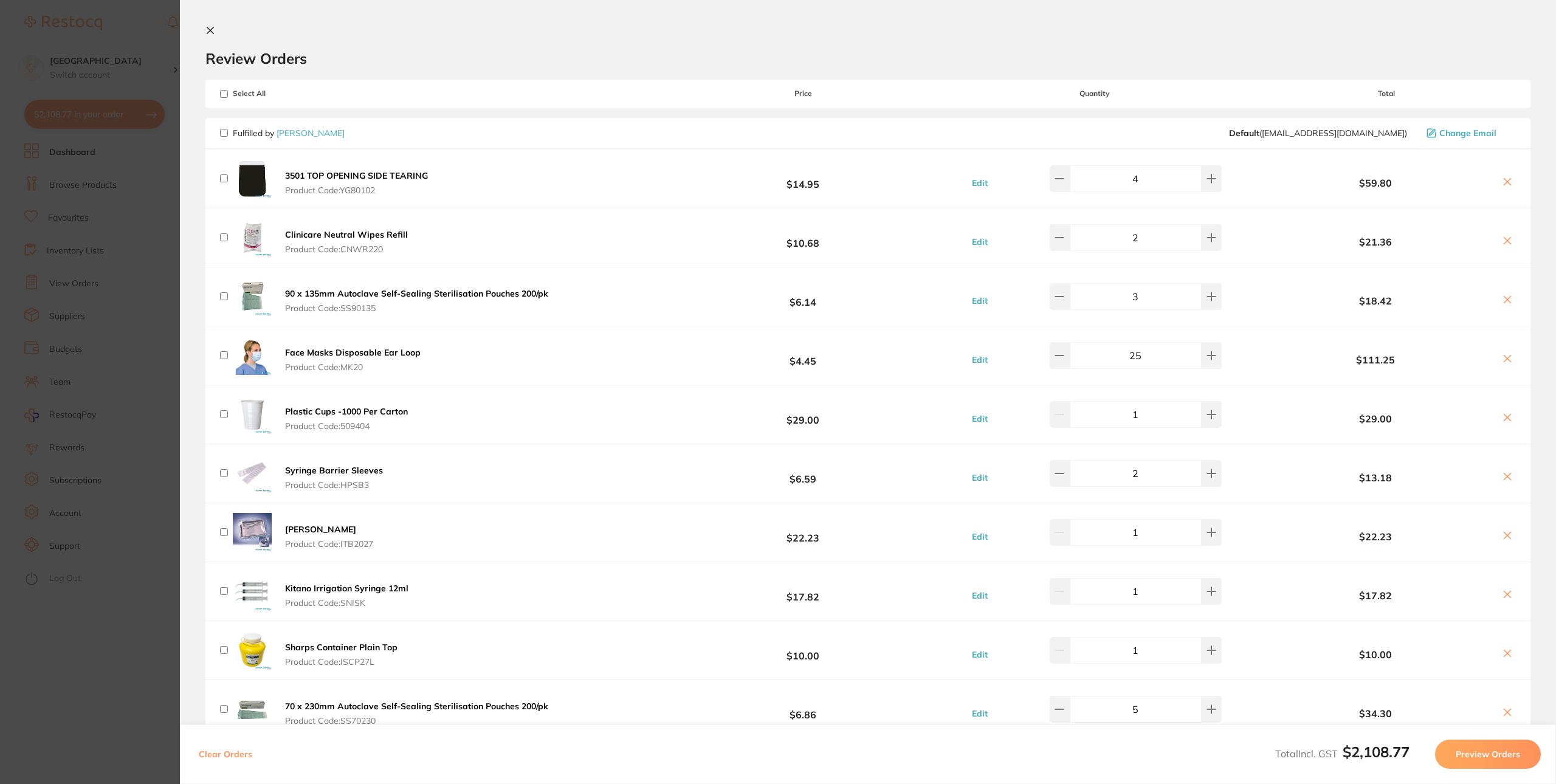
checkbox input "false"
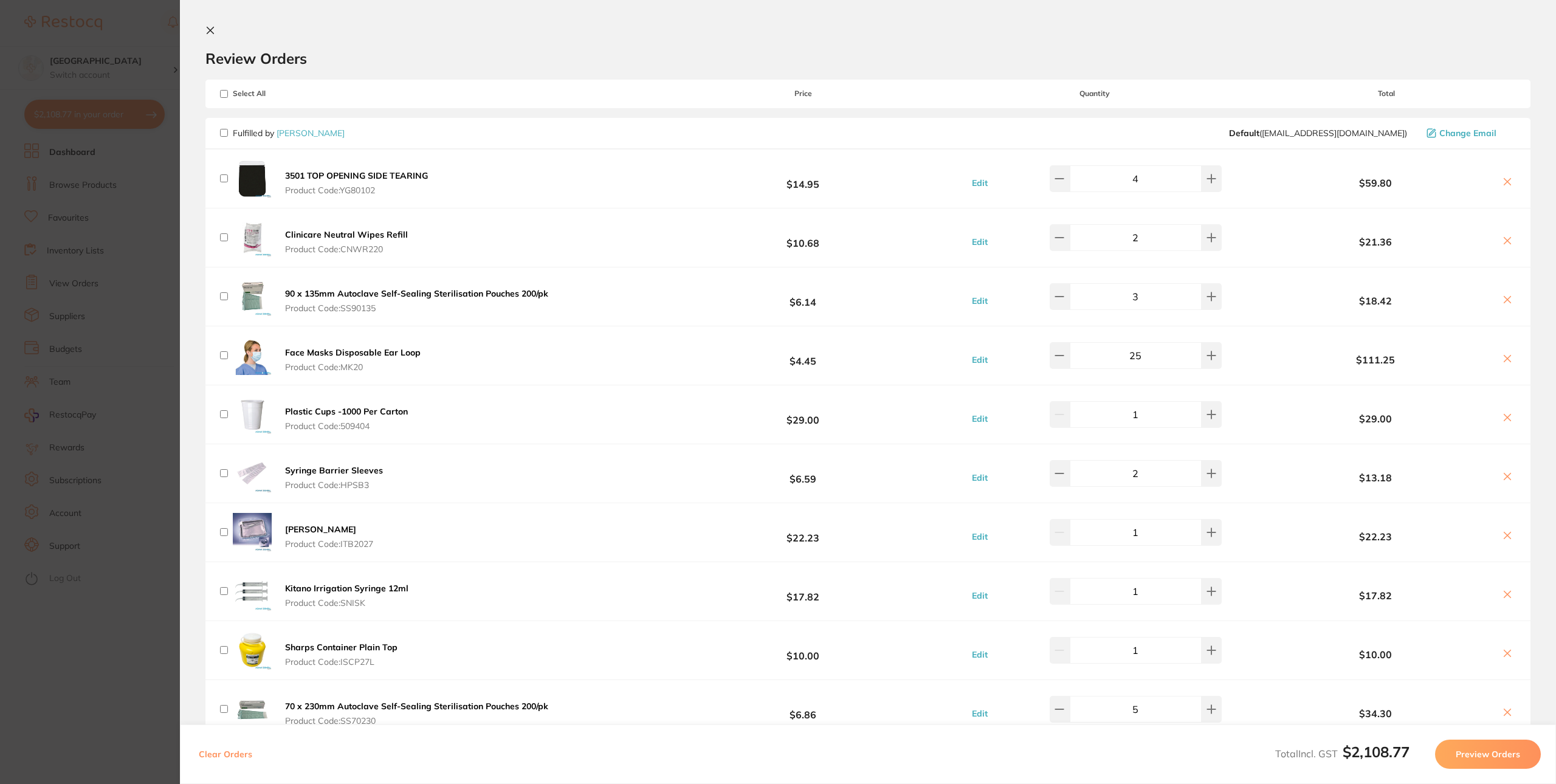
checkbox input "false"
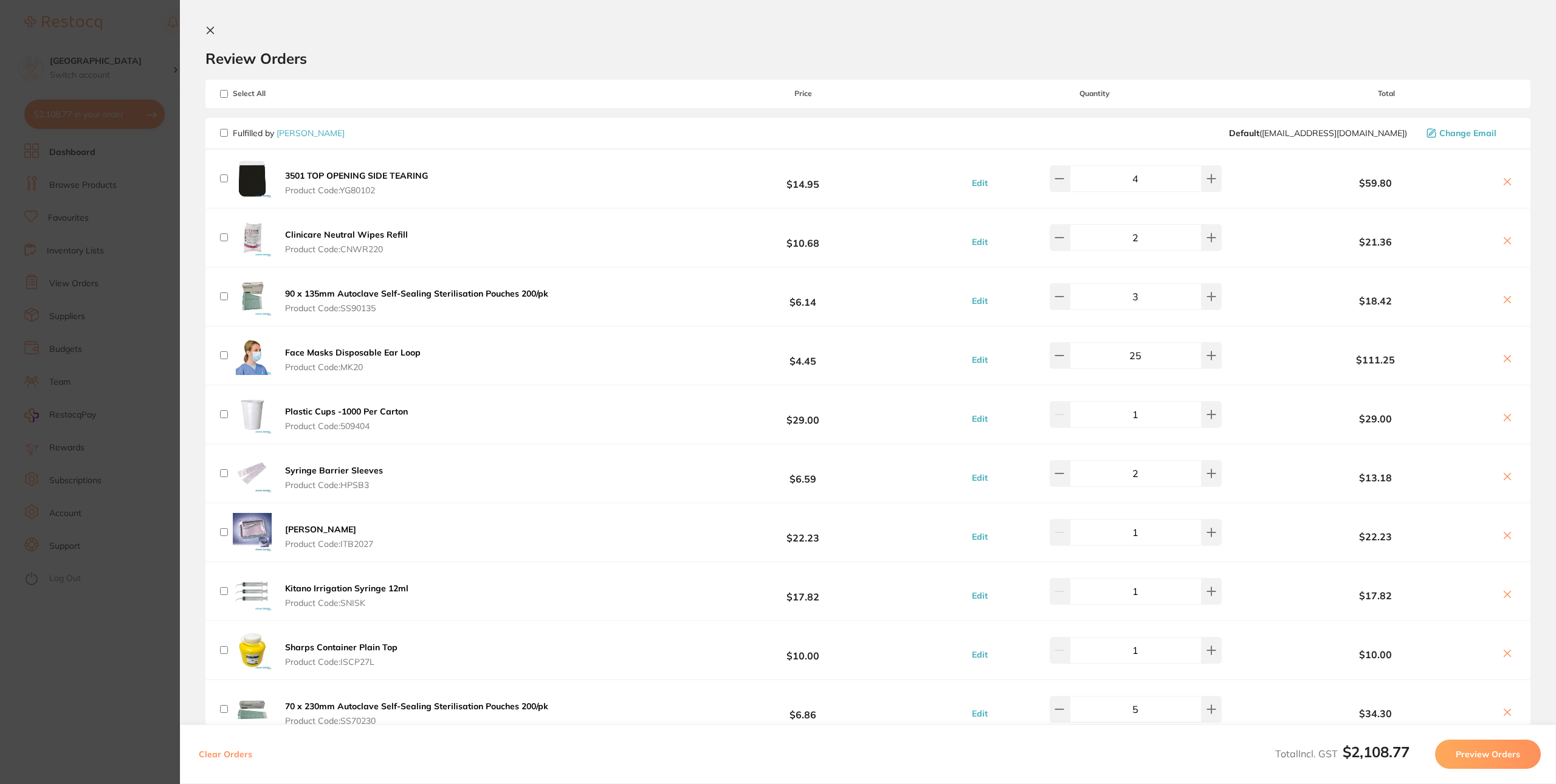
checkbox input "false"
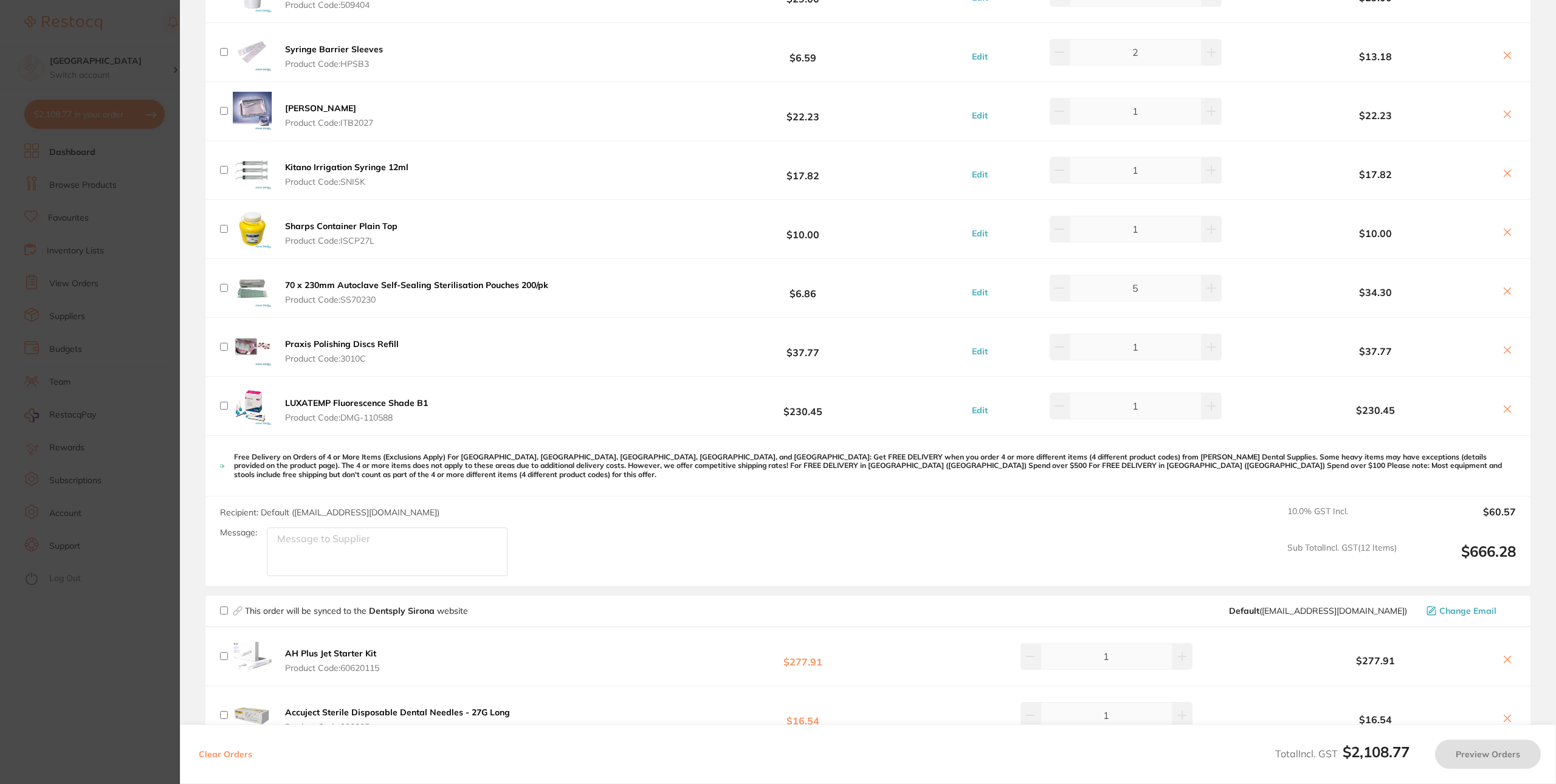
scroll to position [765, 0]
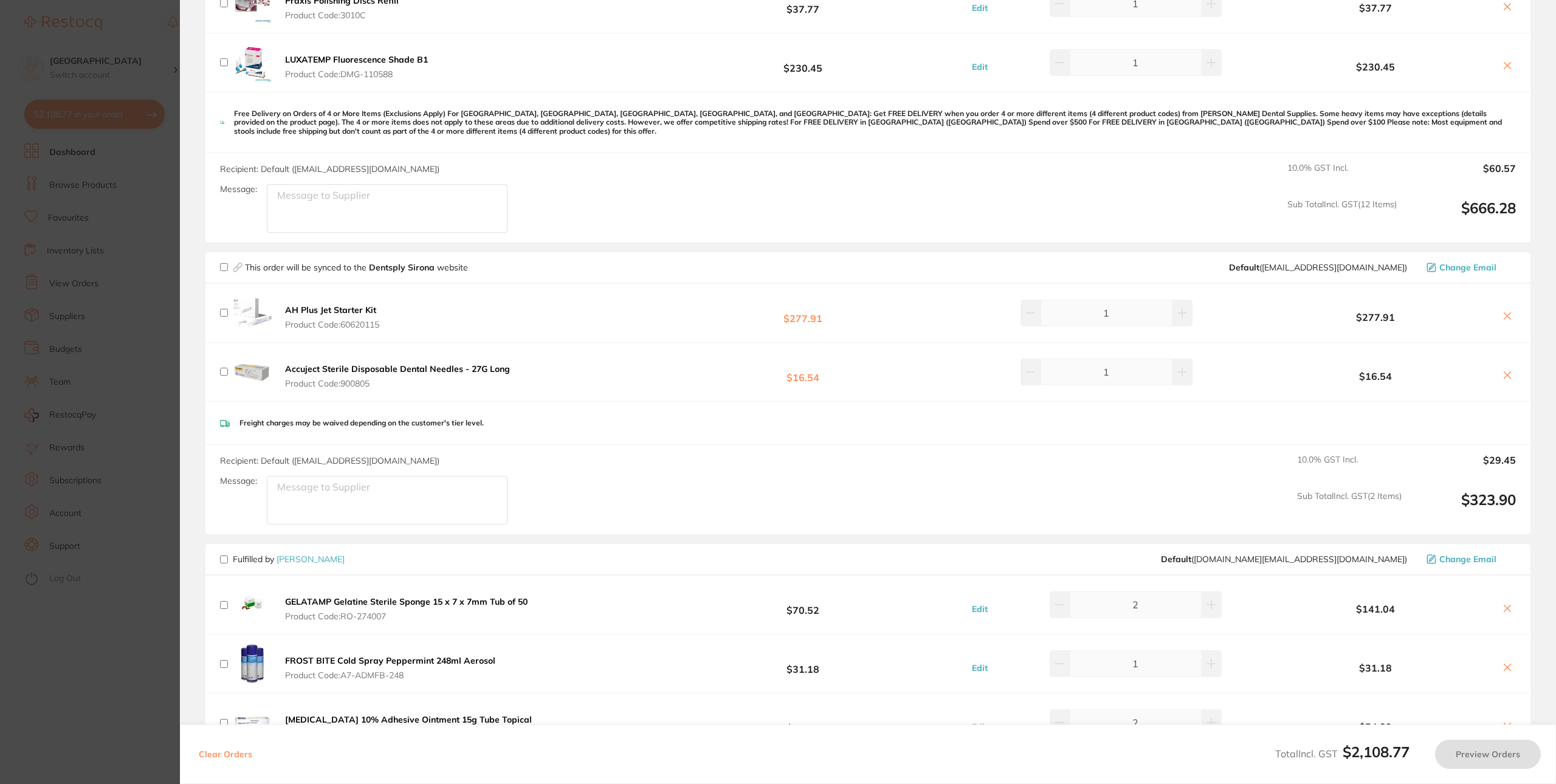
click at [220, 261] on div "This order will be synced to the Dentsply Sirona website Default ( clientservic…" at bounding box center [868, 267] width 1325 height 31
click at [225, 271] on input "checkbox" at bounding box center [224, 267] width 8 height 8
checkbox input "true"
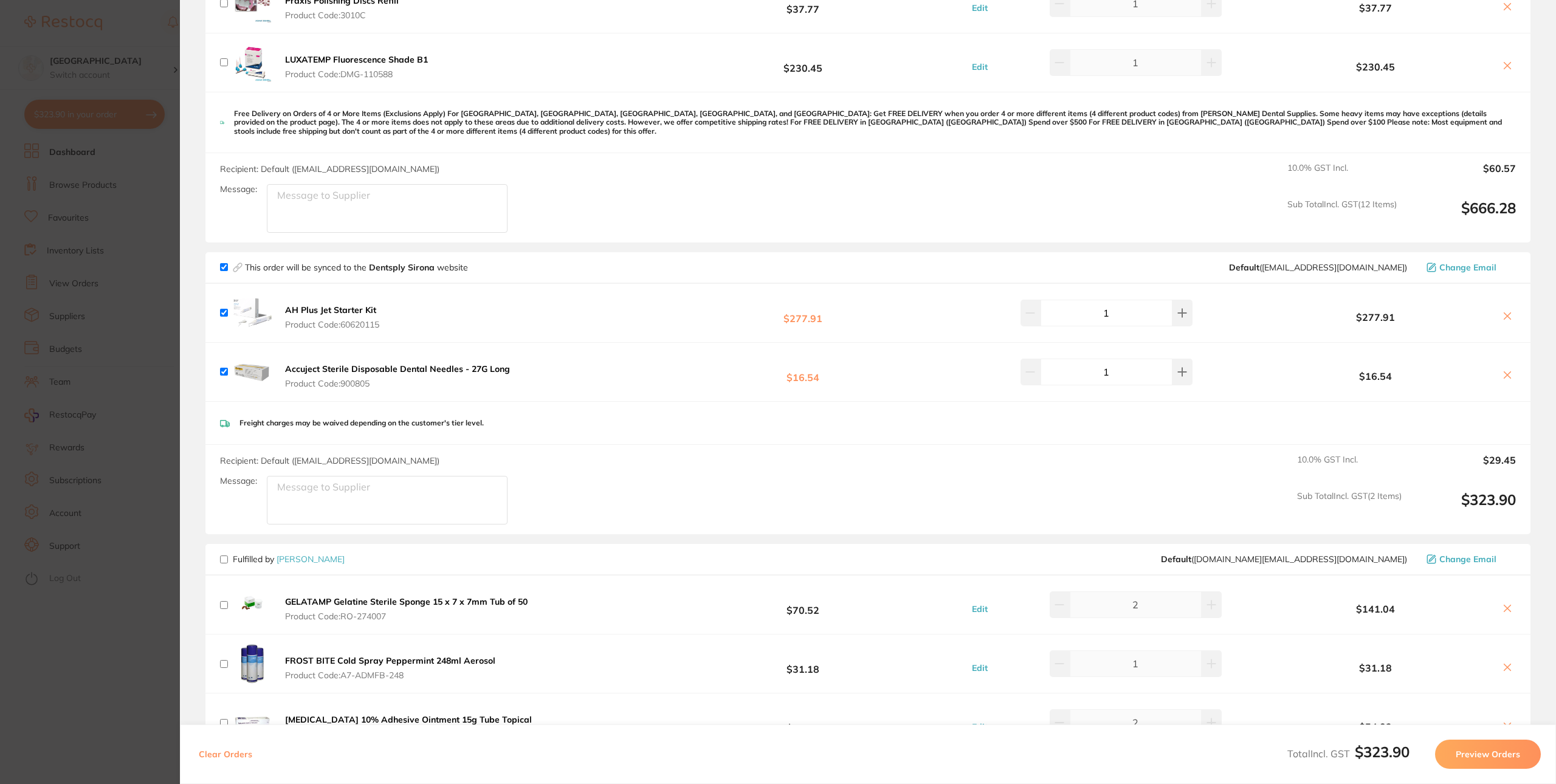
click at [1494, 751] on button "Preview Orders" at bounding box center [1488, 755] width 106 height 29
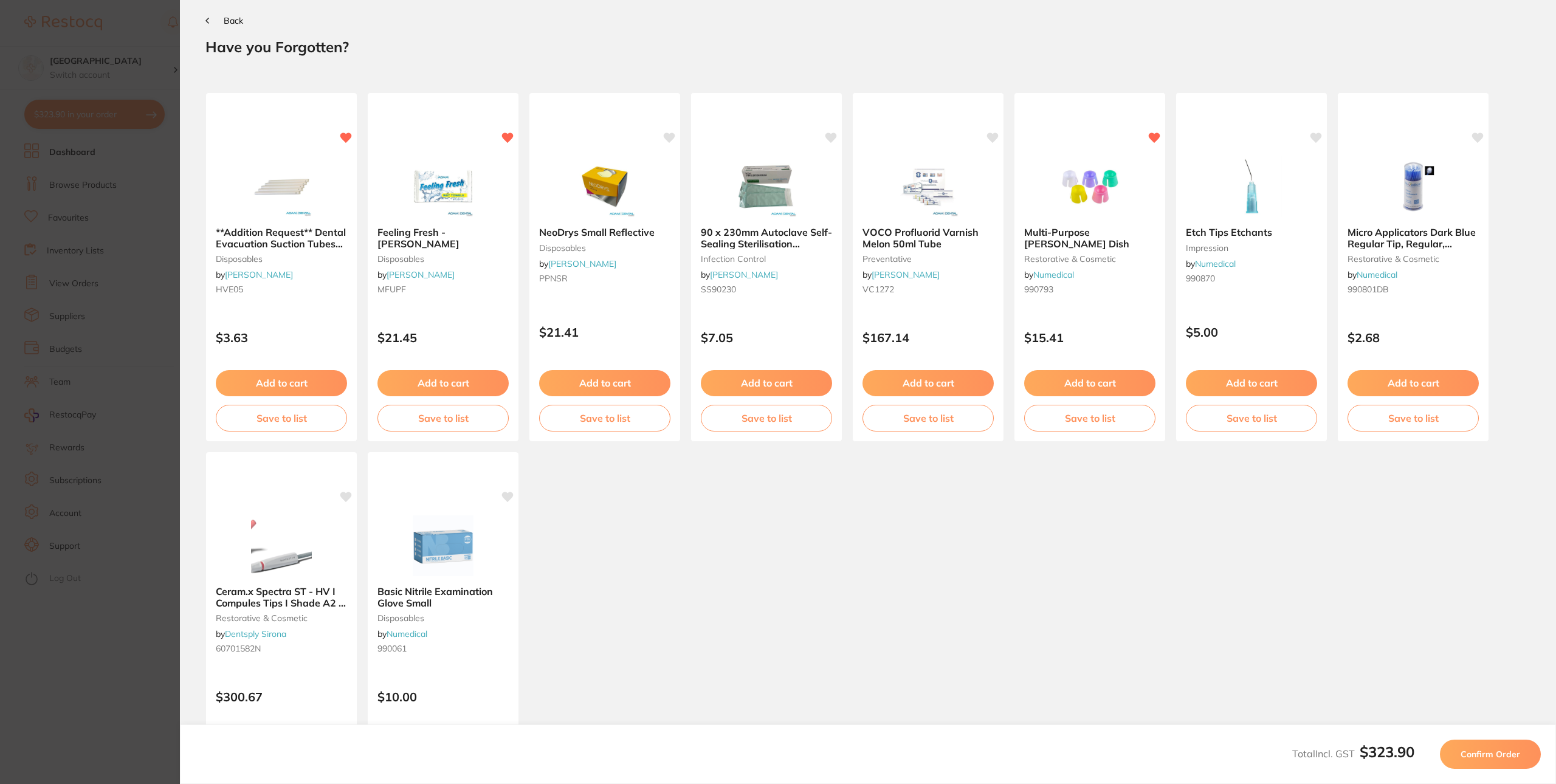
scroll to position [0, 0]
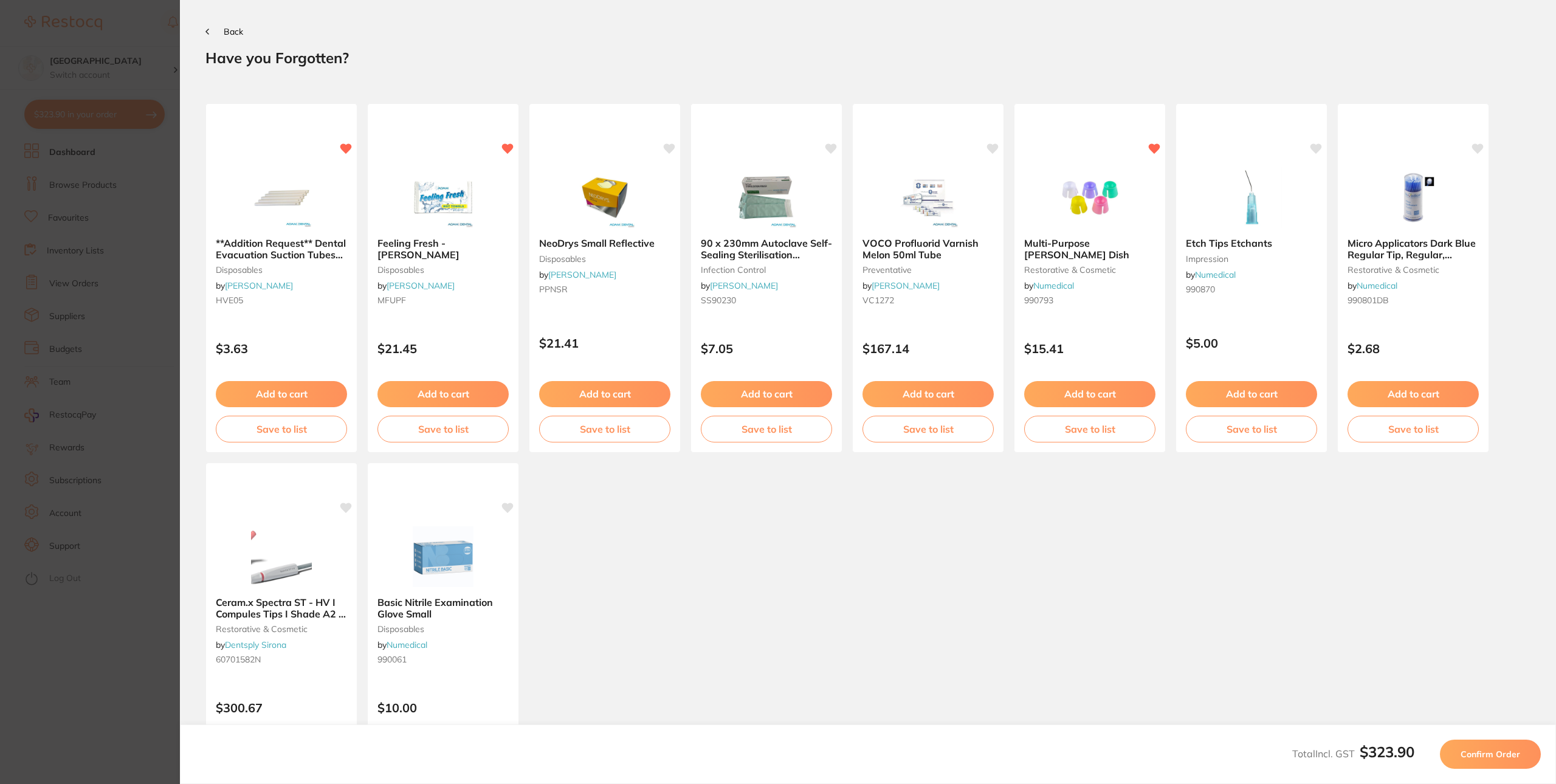
click at [1493, 757] on span "Confirm Order" at bounding box center [1490, 754] width 60 height 11
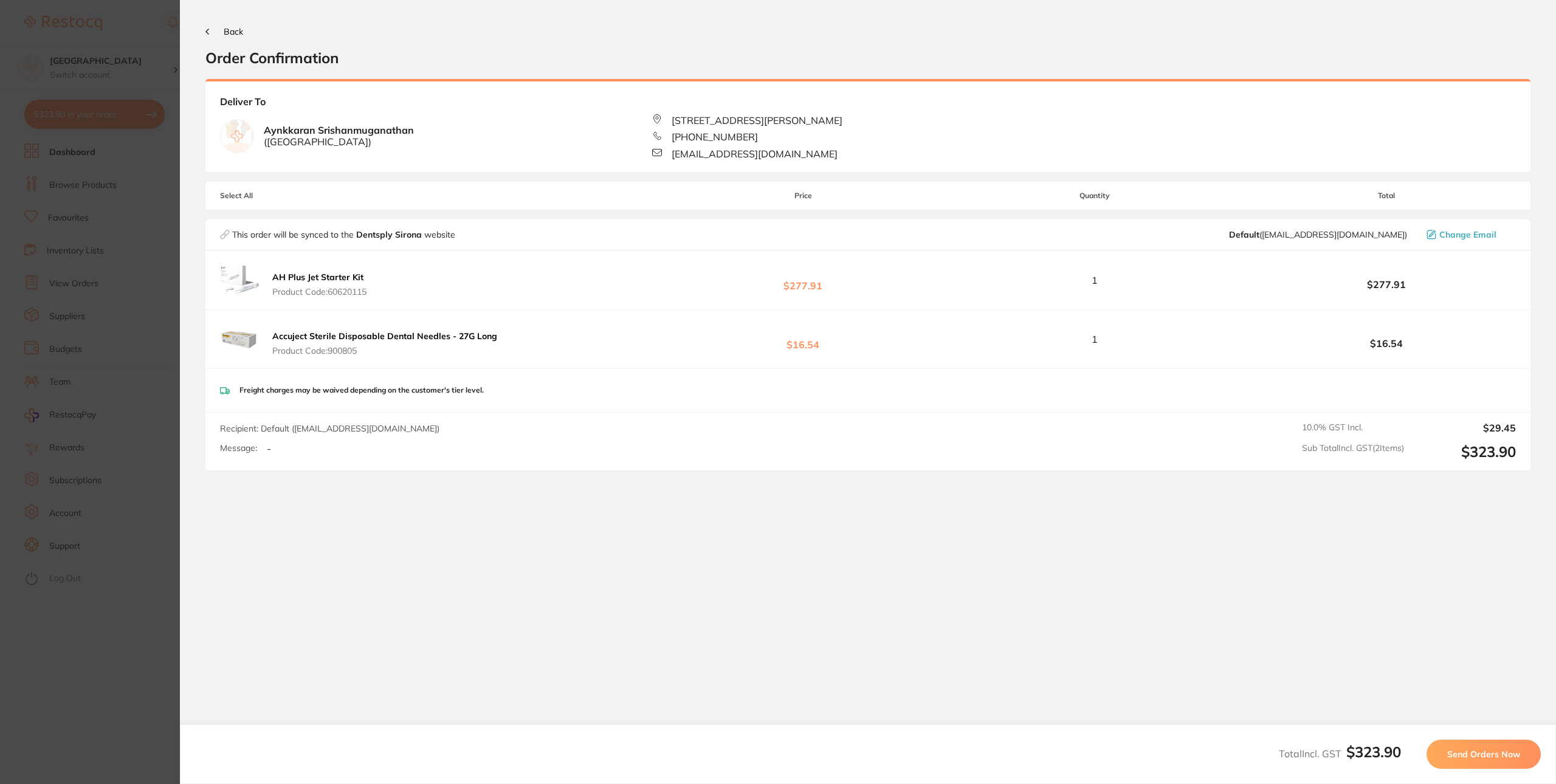
click at [1476, 749] on span "Send Orders Now" at bounding box center [1484, 754] width 73 height 11
